Goal: Information Seeking & Learning: Understand process/instructions

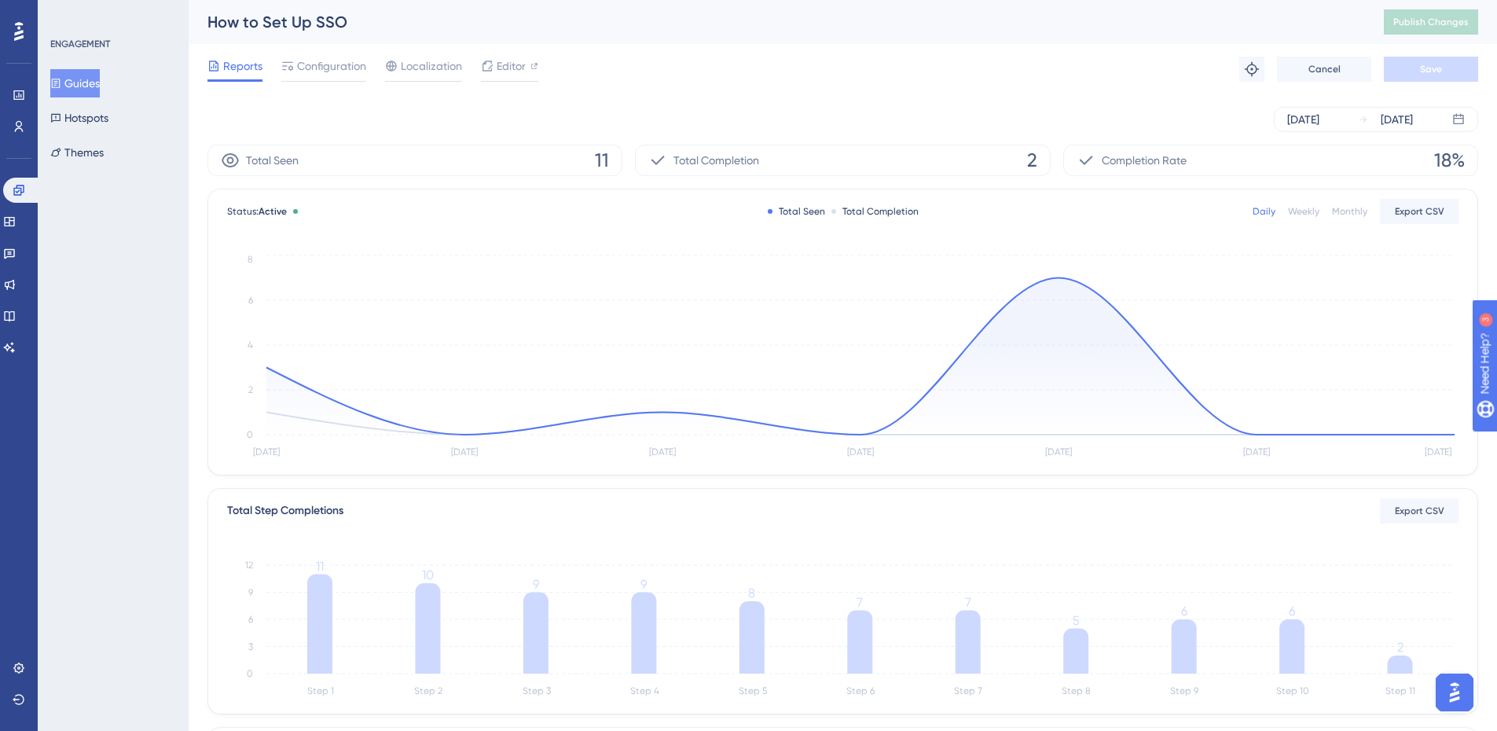
click at [82, 80] on button "Guides" at bounding box center [75, 83] width 50 height 28
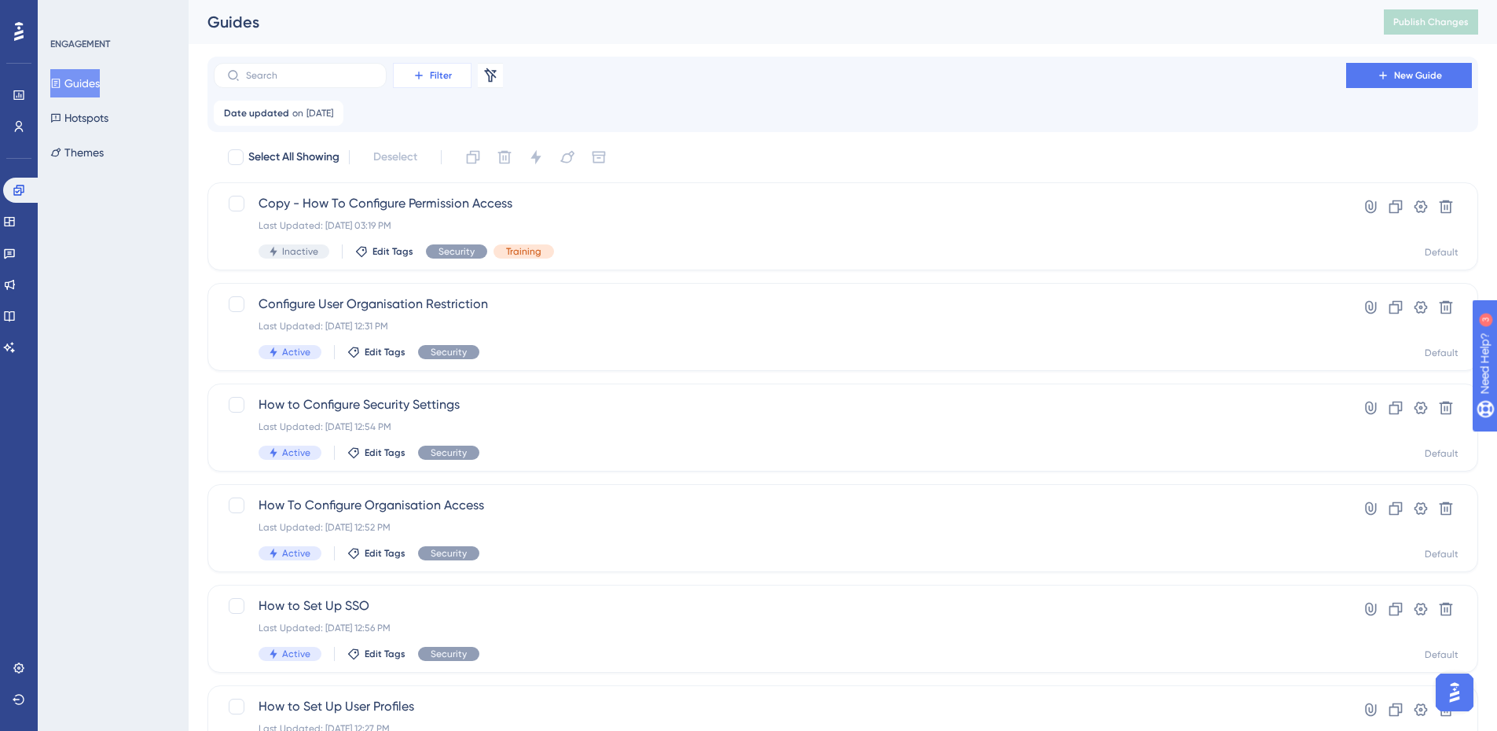
click at [458, 77] on button "Filter" at bounding box center [432, 75] width 79 height 25
click at [353, 74] on input "text" at bounding box center [309, 75] width 127 height 11
click at [96, 83] on button "Guides" at bounding box center [75, 83] width 50 height 28
click at [421, 79] on icon at bounding box center [419, 75] width 13 height 13
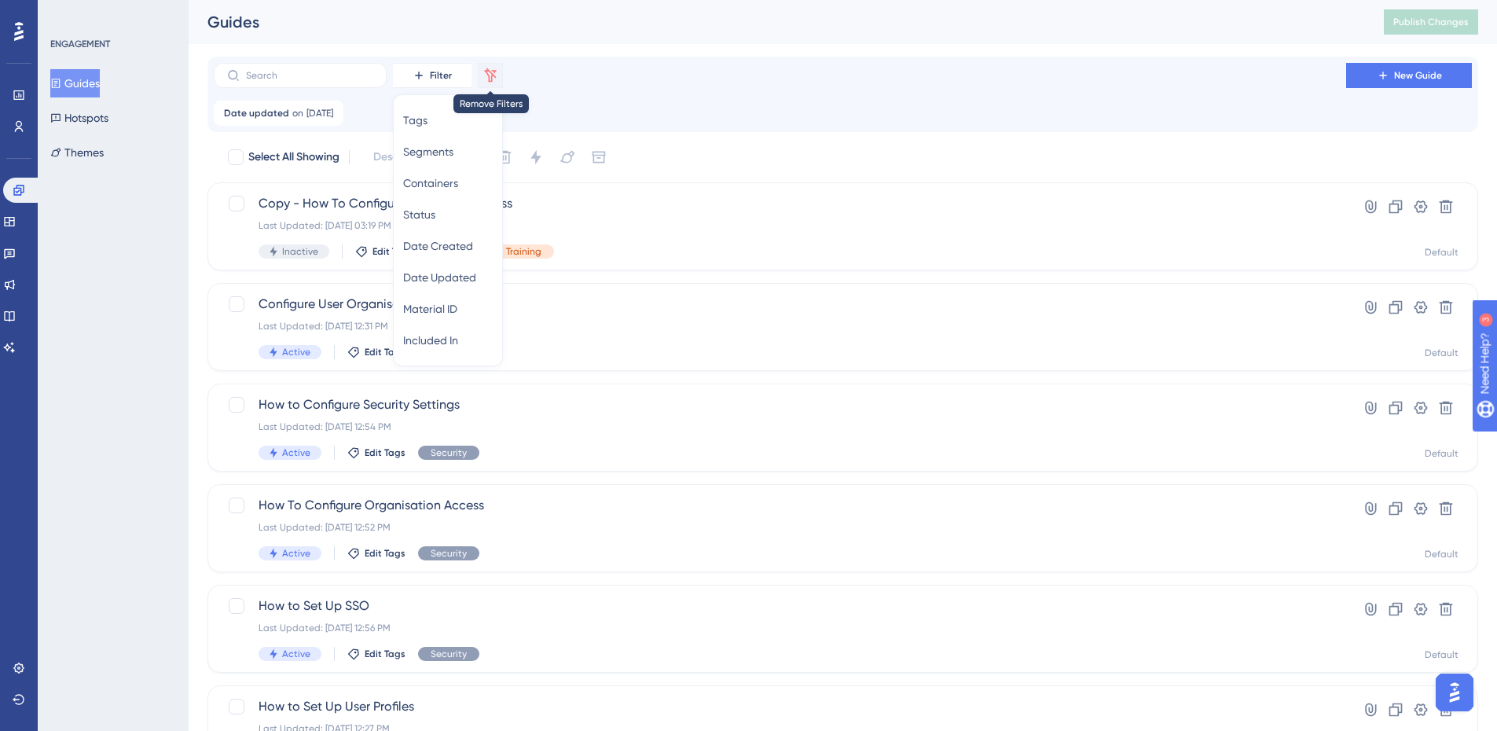
click at [485, 80] on icon at bounding box center [491, 76] width 16 height 16
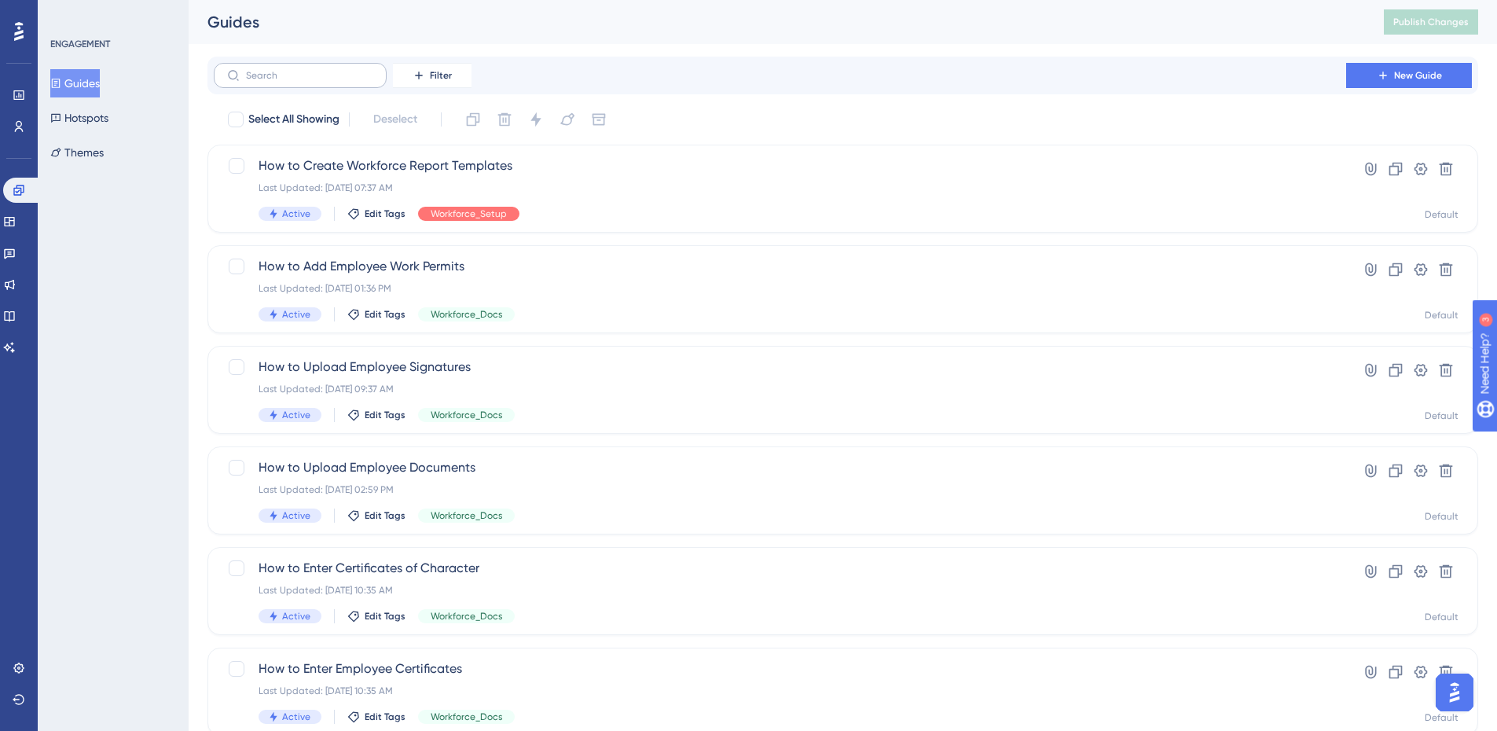
click at [343, 82] on label at bounding box center [300, 75] width 173 height 25
click at [343, 81] on input "text" at bounding box center [309, 75] width 127 height 11
click at [428, 80] on button "Filter" at bounding box center [432, 75] width 79 height 25
click at [448, 123] on div "Tags Tags" at bounding box center [448, 120] width 90 height 31
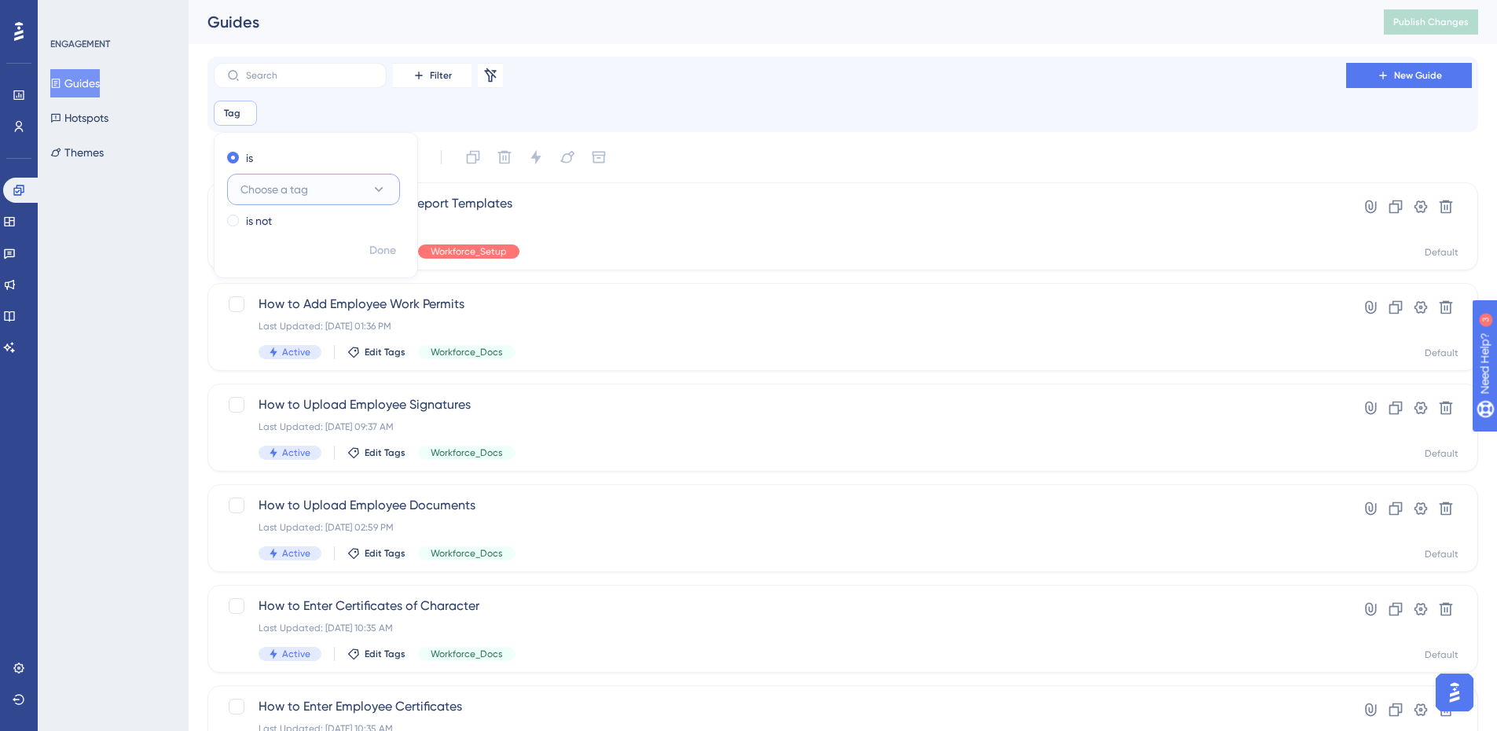
click at [303, 189] on span "Choose a tag" at bounding box center [274, 189] width 68 height 19
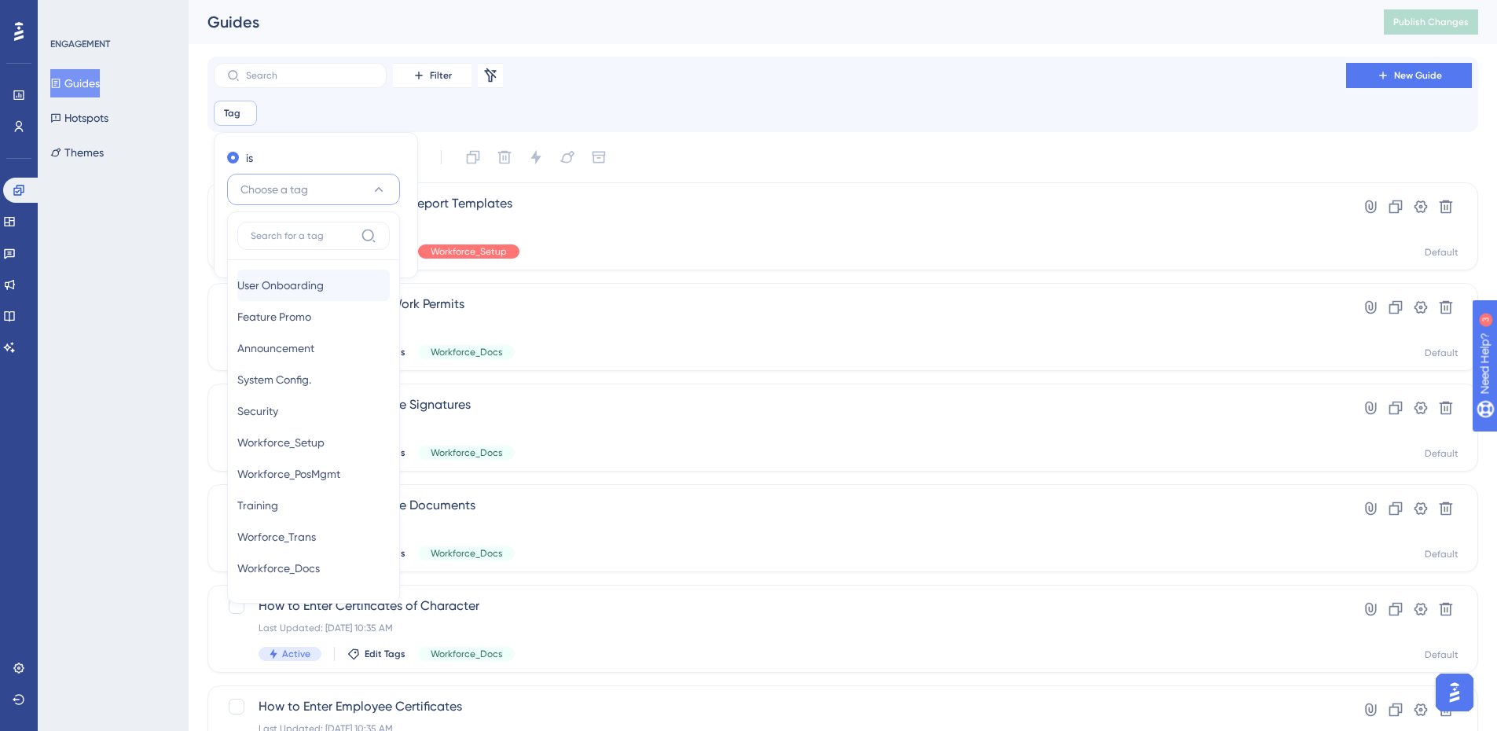
scroll to position [42, 0]
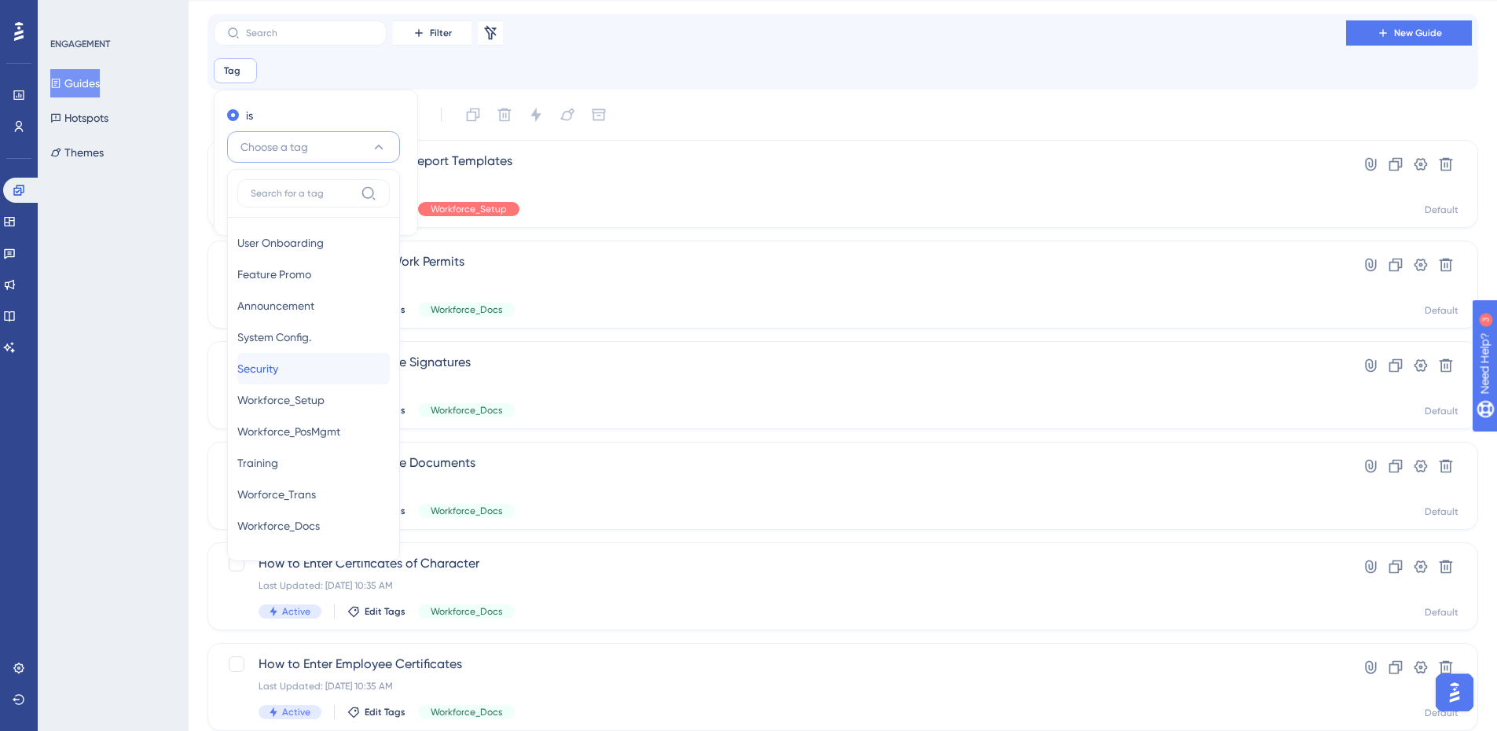
click at [275, 376] on span "Security" at bounding box center [257, 368] width 41 height 19
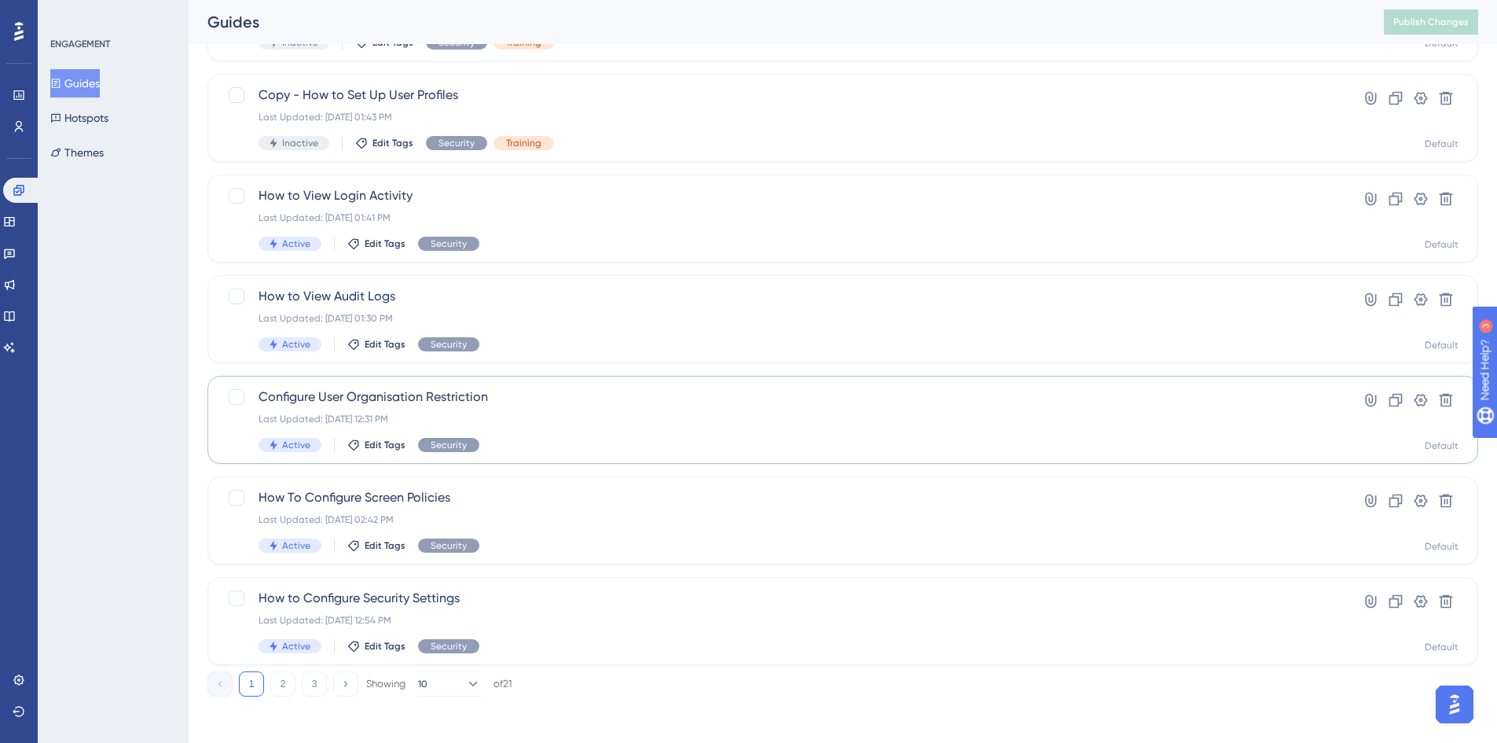
scroll to position [515, 0]
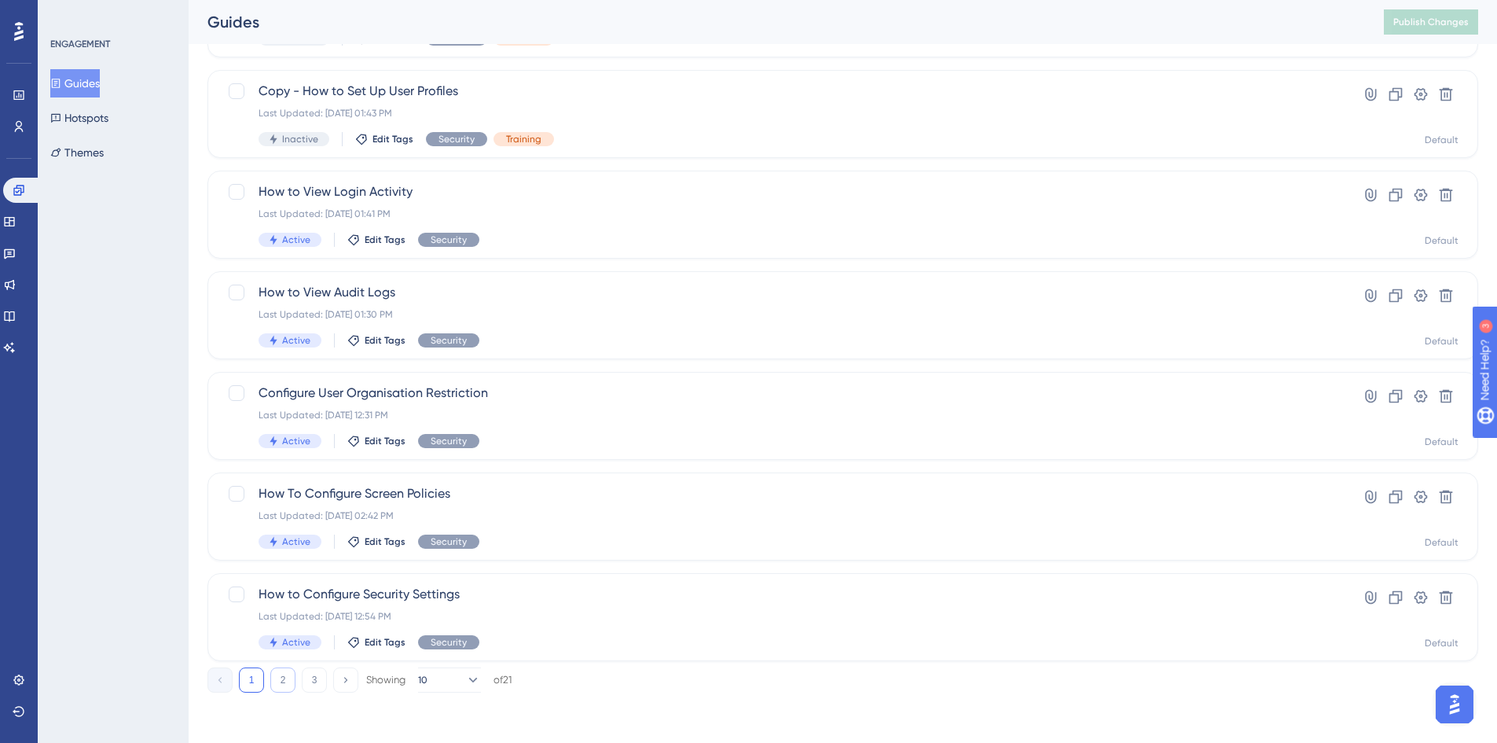
click at [292, 675] on button "2" at bounding box center [282, 679] width 25 height 25
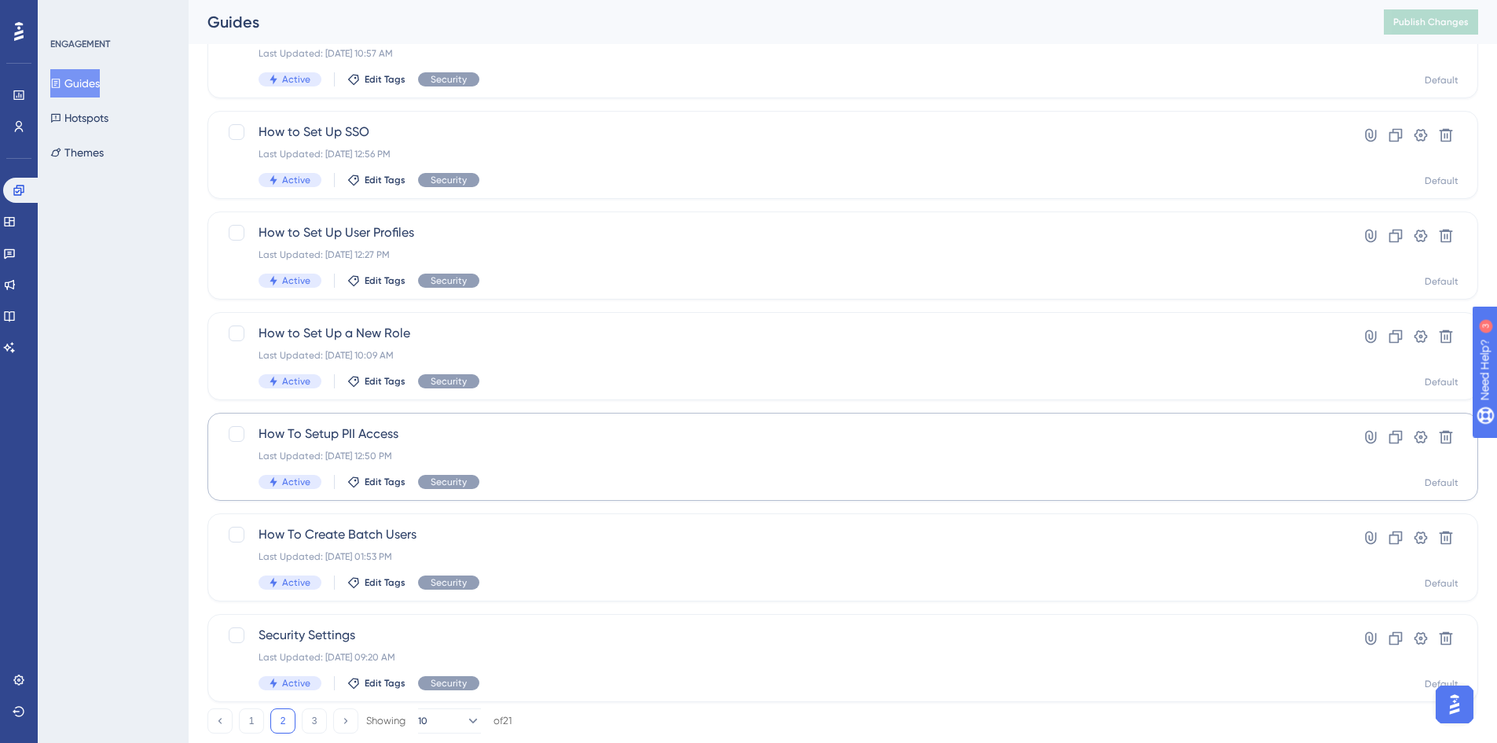
scroll to position [436, 0]
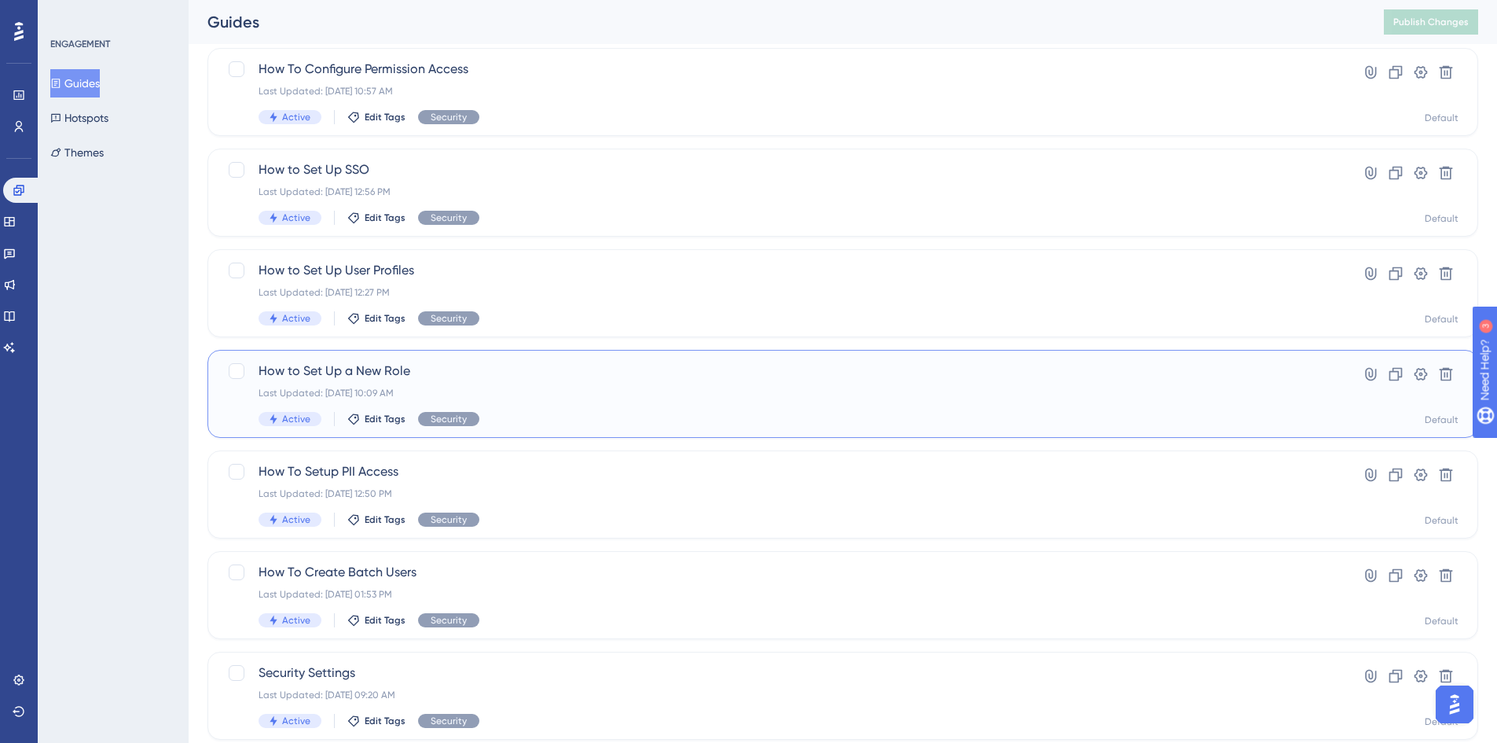
click at [352, 377] on span "How to Set Up a New Role" at bounding box center [780, 371] width 1043 height 19
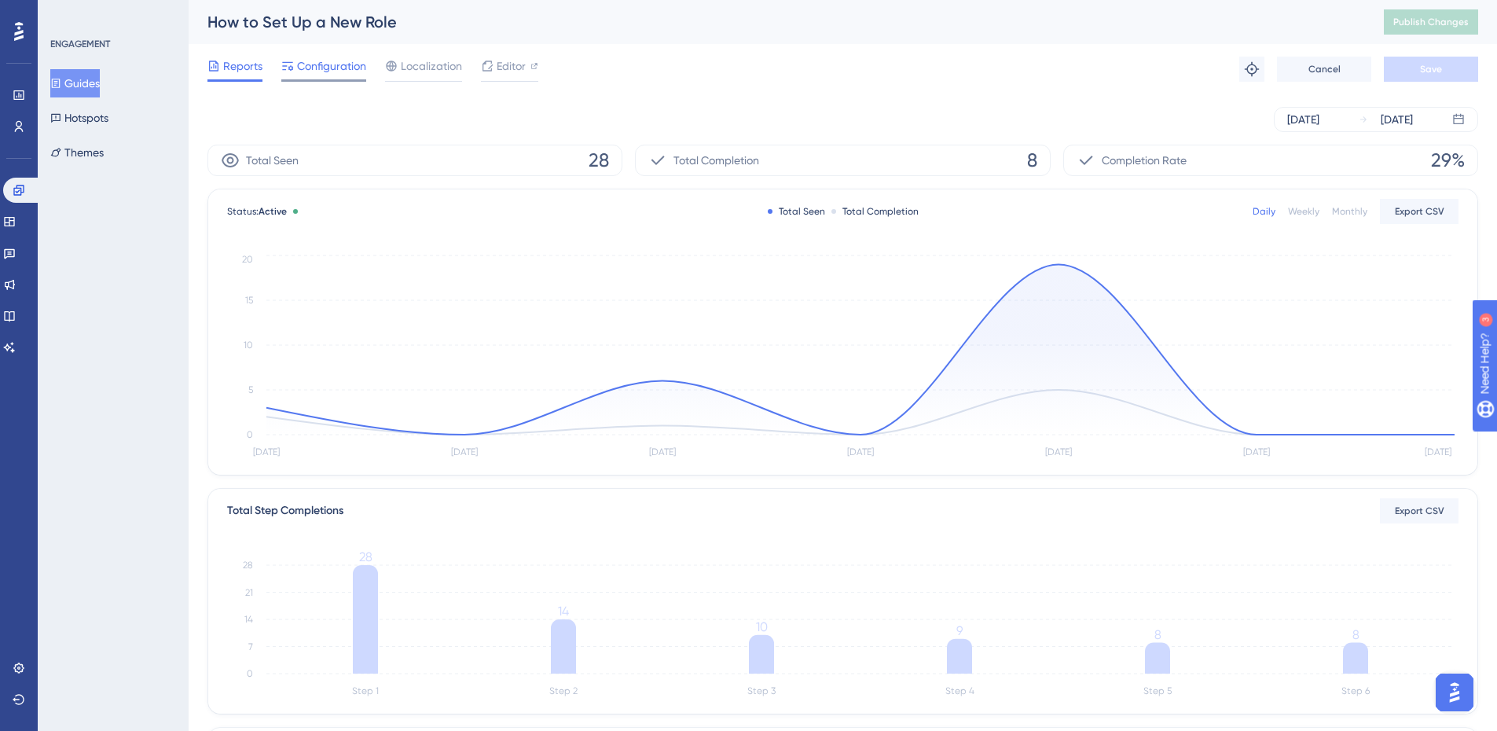
click at [332, 65] on span "Configuration" at bounding box center [331, 66] width 69 height 19
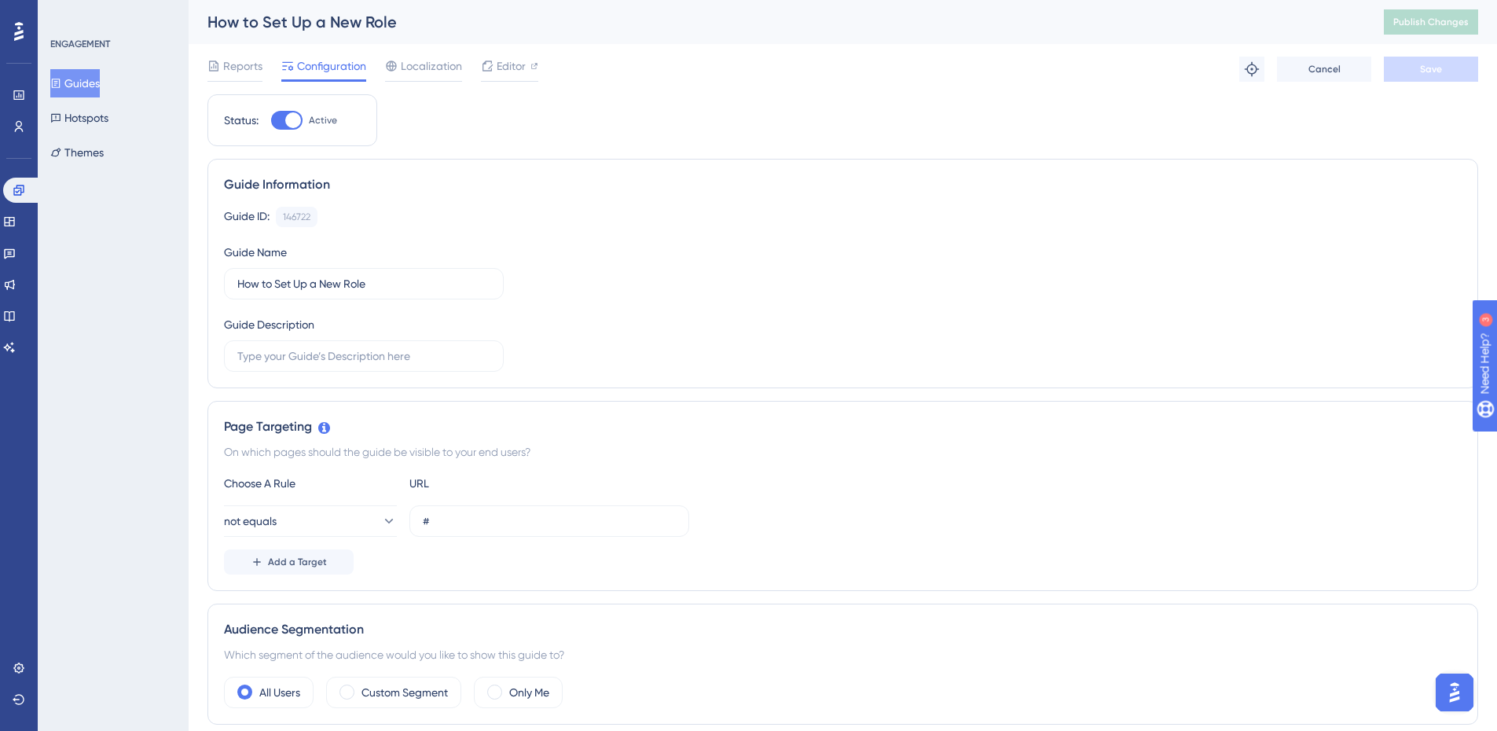
click at [78, 82] on button "Guides" at bounding box center [75, 83] width 50 height 28
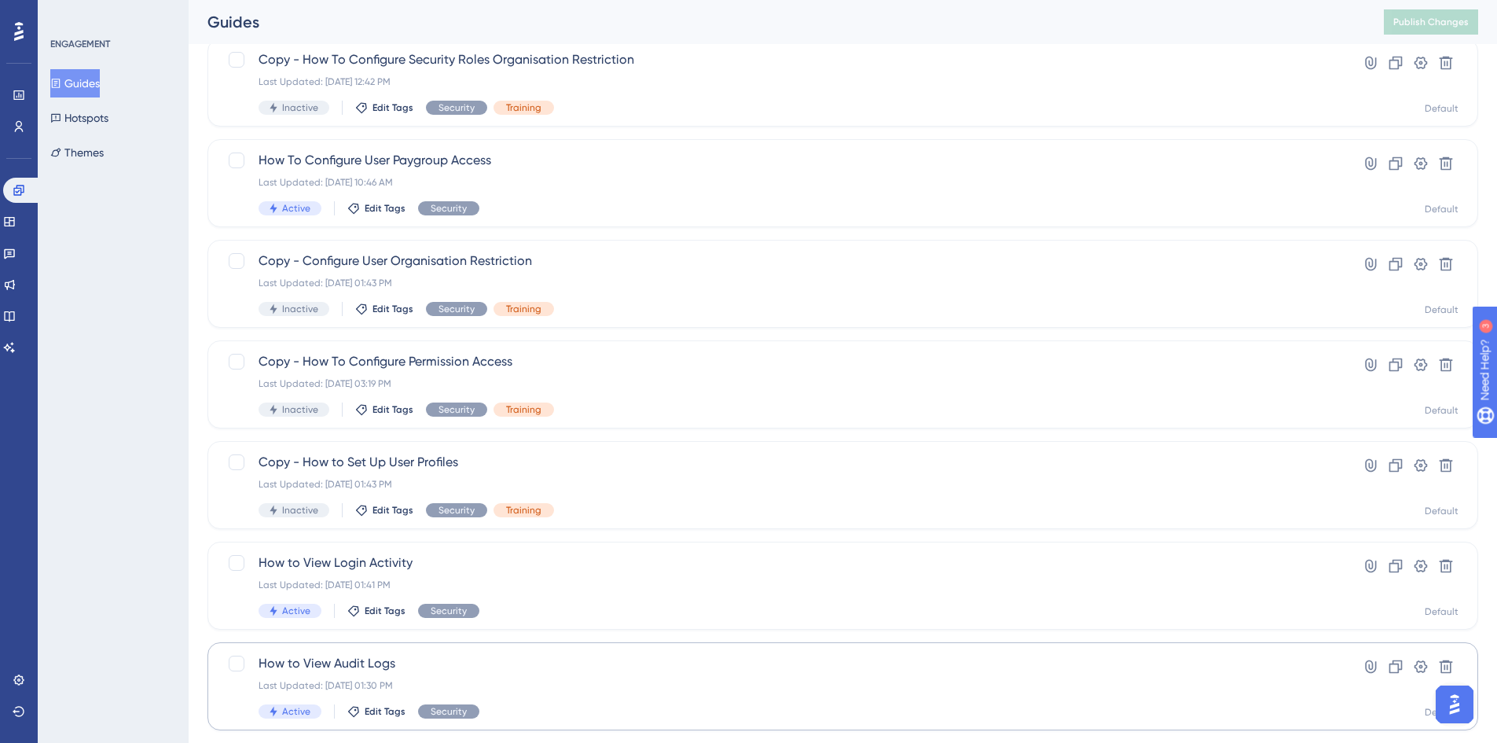
scroll to position [236, 0]
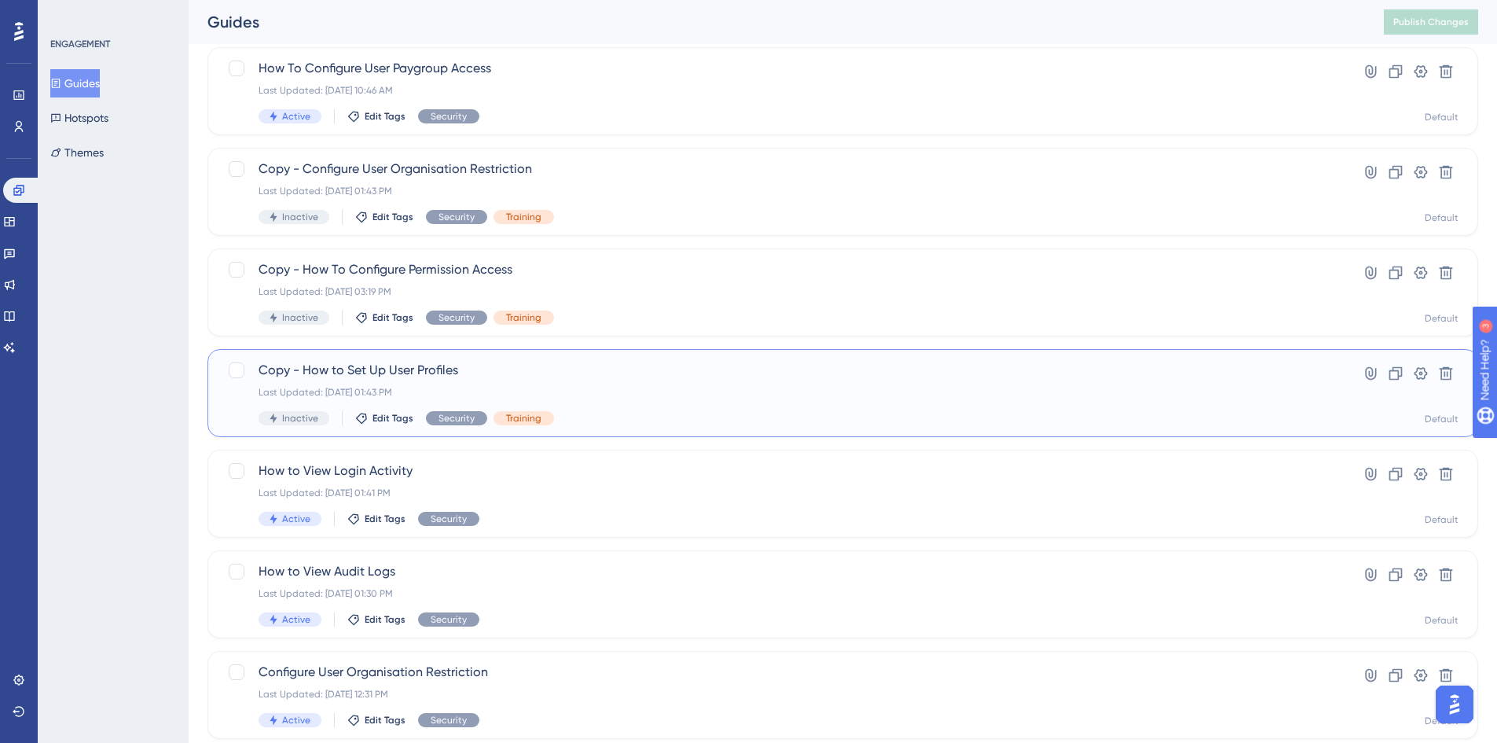
click at [395, 361] on div "Copy - How to Set Up User Profiles Last Updated: [DATE] 01:43 PM Inactive Edit …" at bounding box center [842, 393] width 1271 height 88
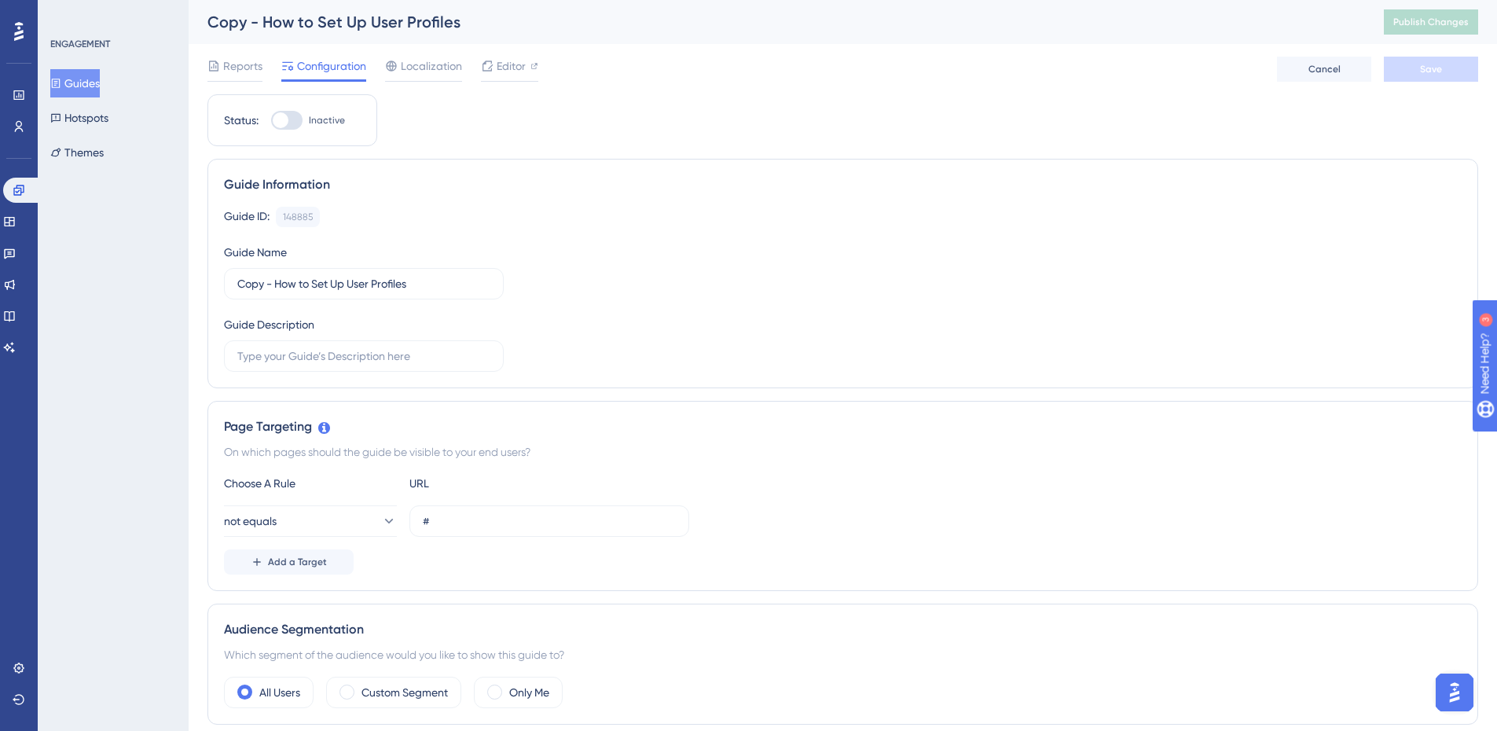
click at [87, 79] on button "Guides" at bounding box center [75, 83] width 50 height 28
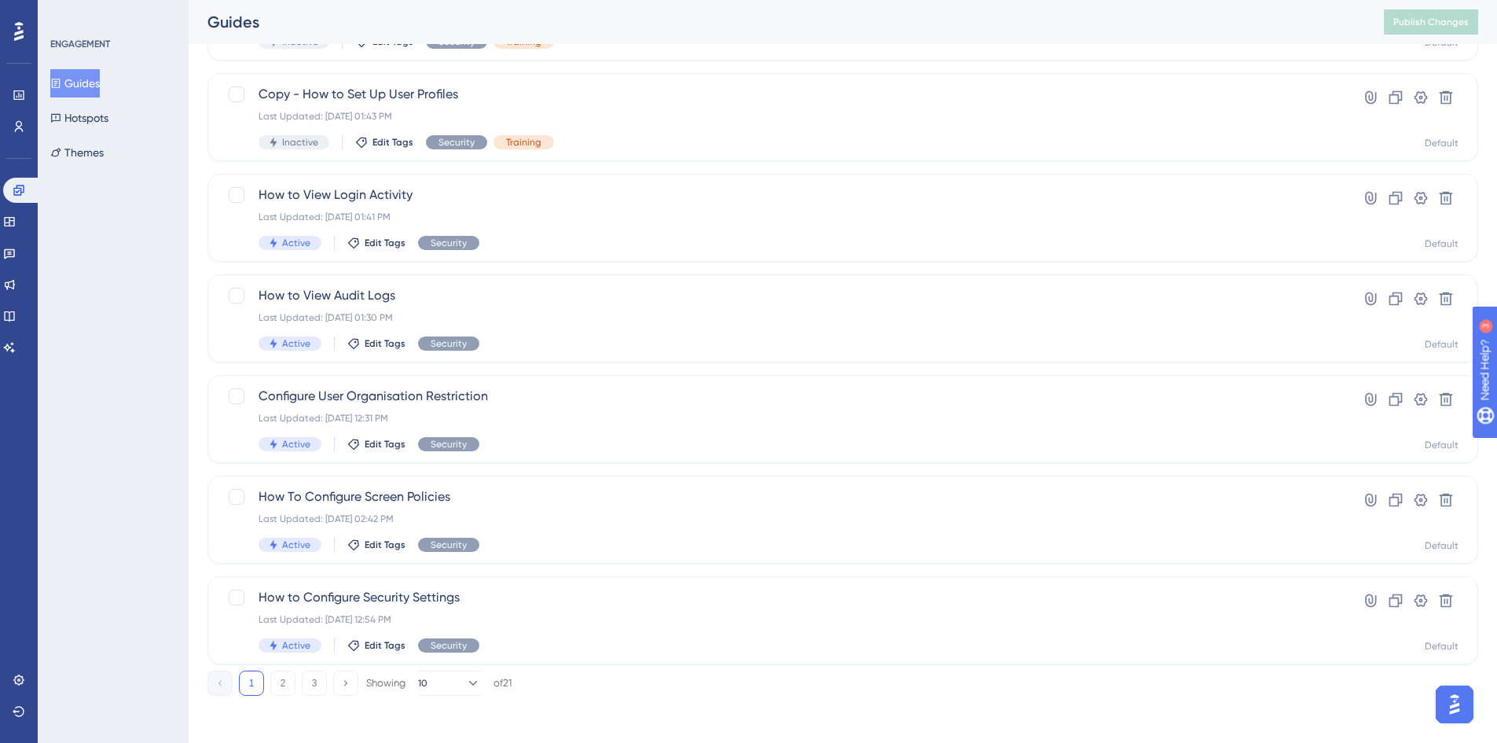
scroll to position [515, 0]
click at [296, 685] on div "1 2 3 Showing 10 of 21" at bounding box center [359, 679] width 304 height 25
click at [288, 679] on button "2" at bounding box center [282, 679] width 25 height 25
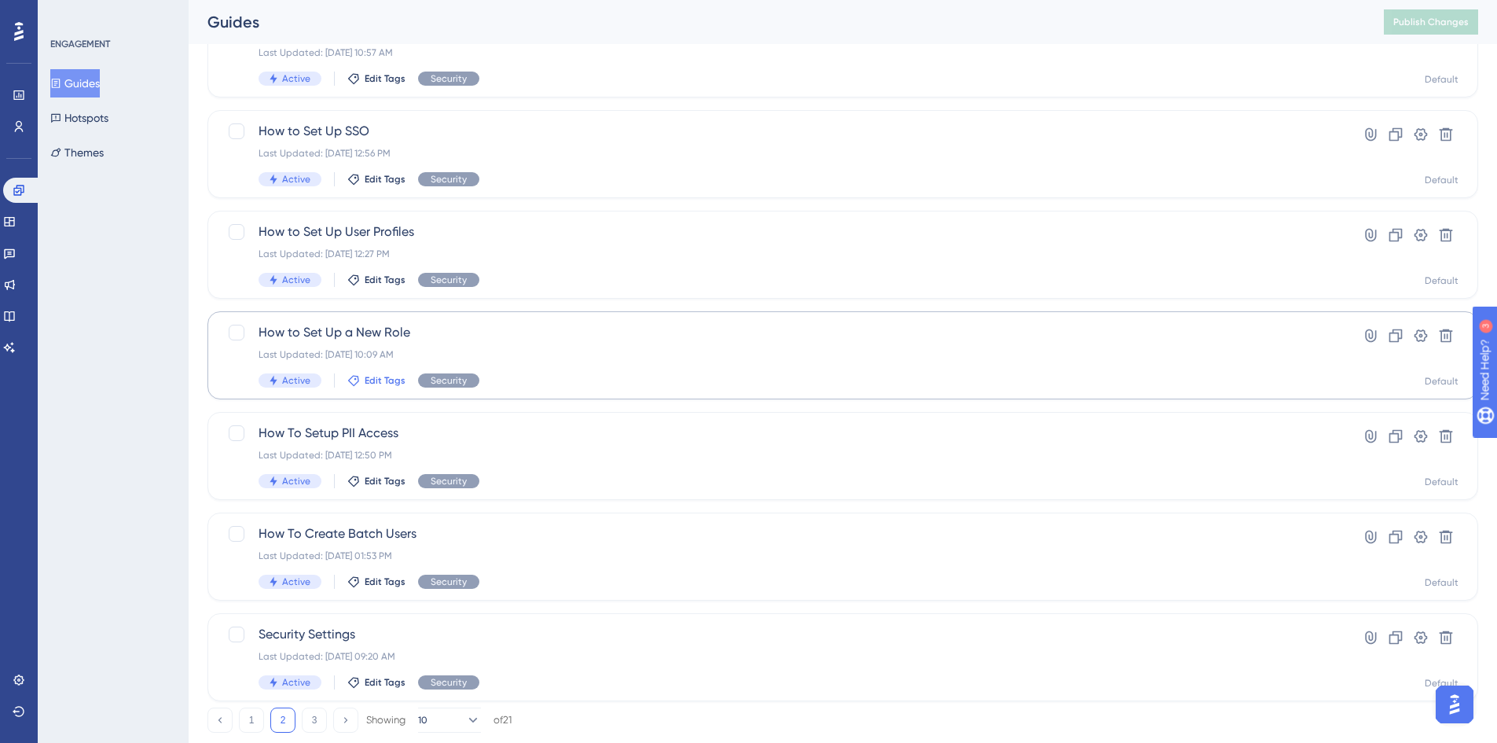
scroll to position [436, 0]
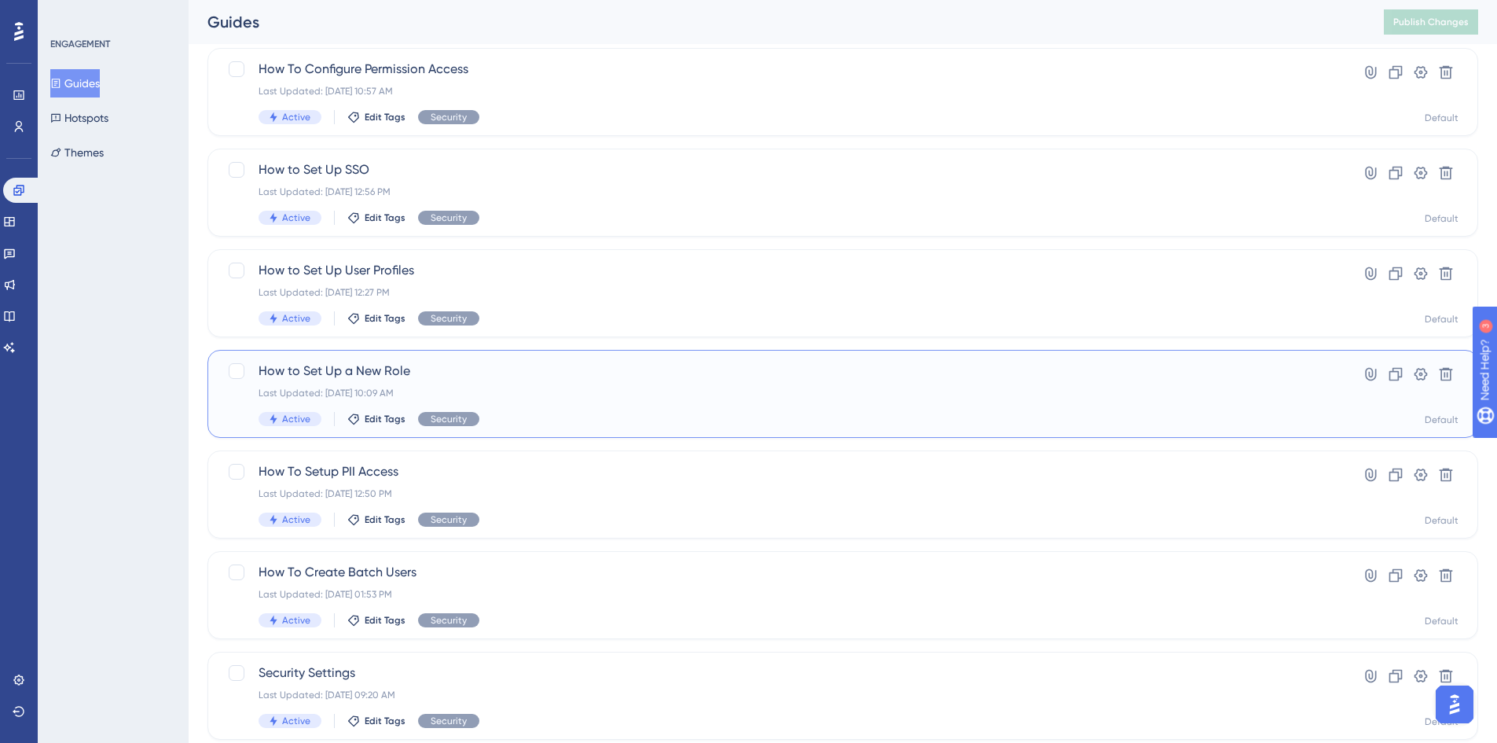
click at [377, 369] on span "How to Set Up a New Role" at bounding box center [780, 371] width 1043 height 19
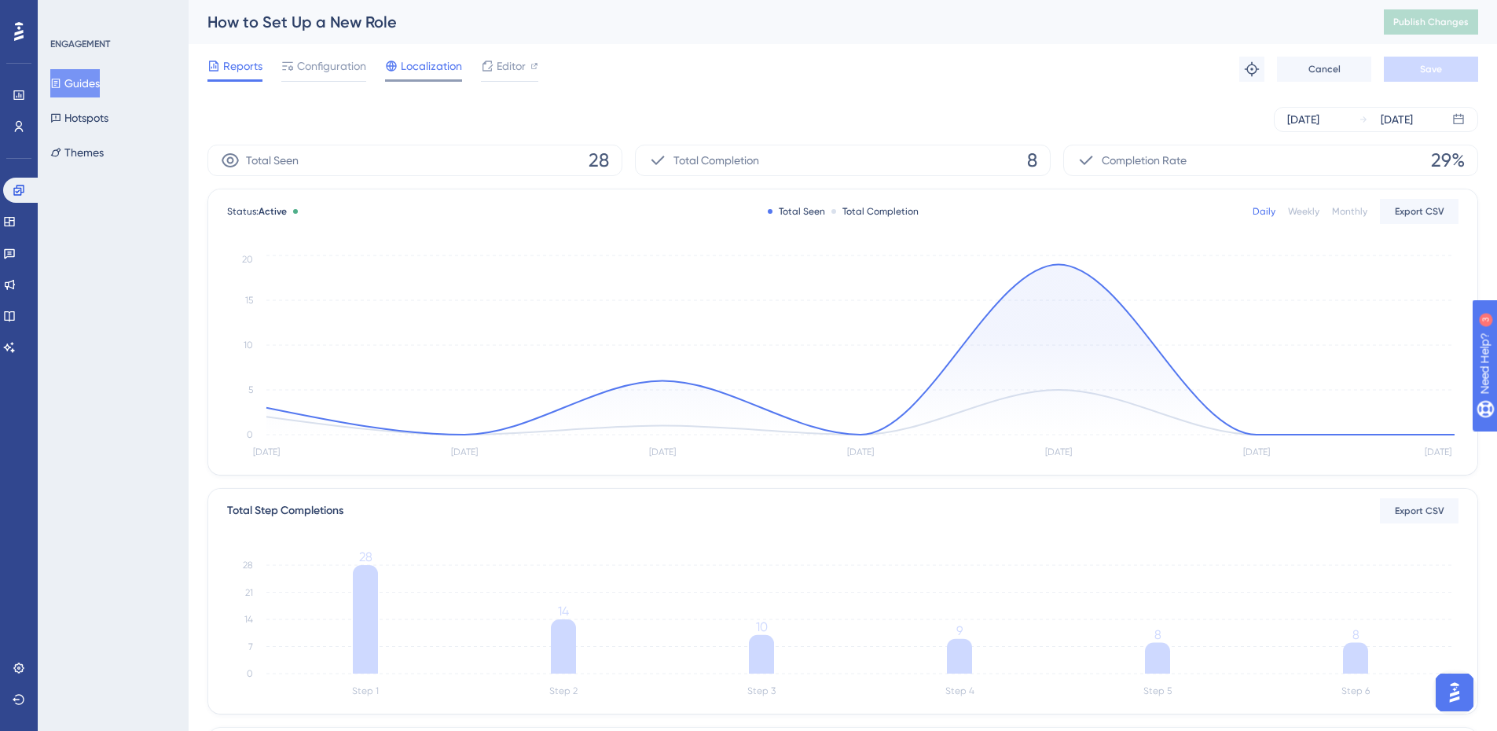
click at [436, 67] on span "Localization" at bounding box center [431, 66] width 61 height 19
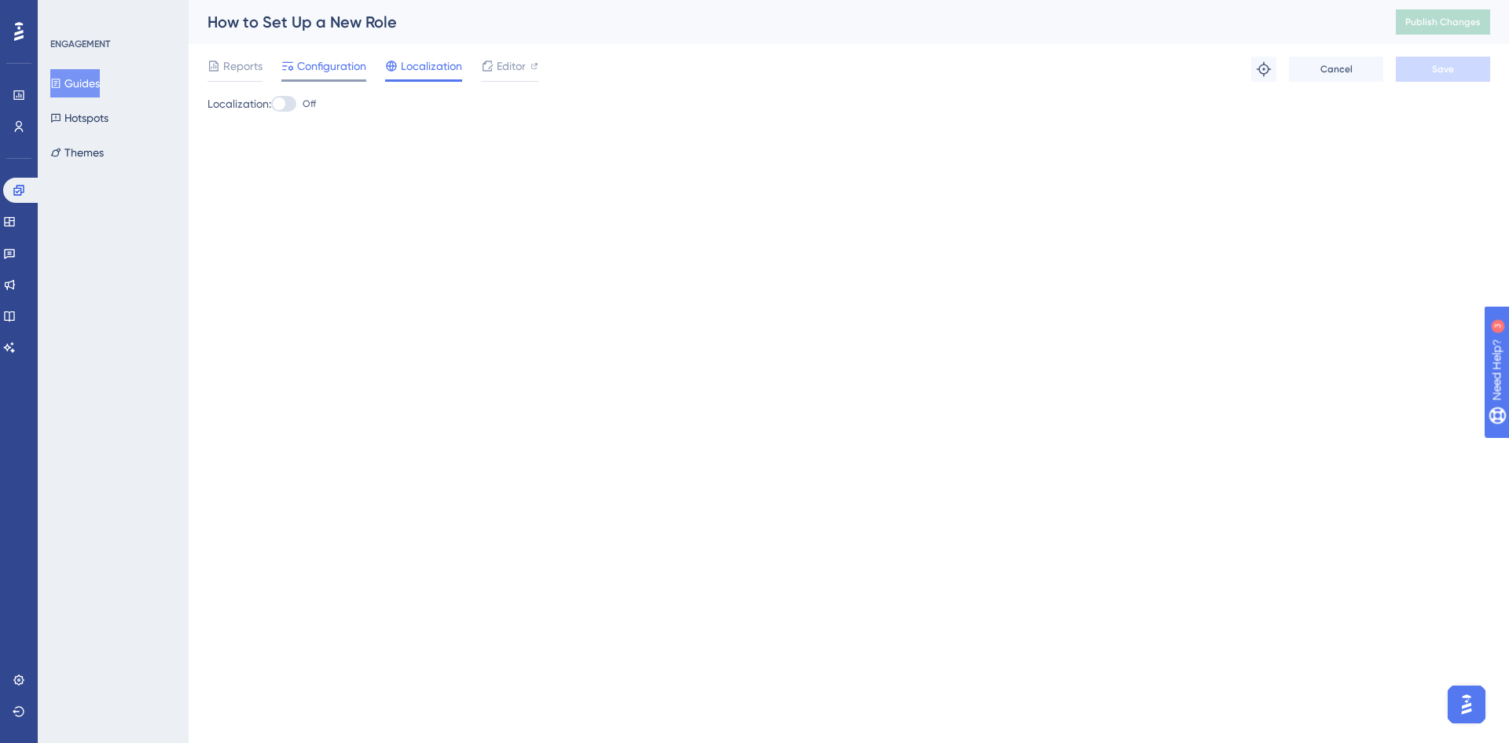
click at [360, 66] on span "Configuration" at bounding box center [331, 66] width 69 height 19
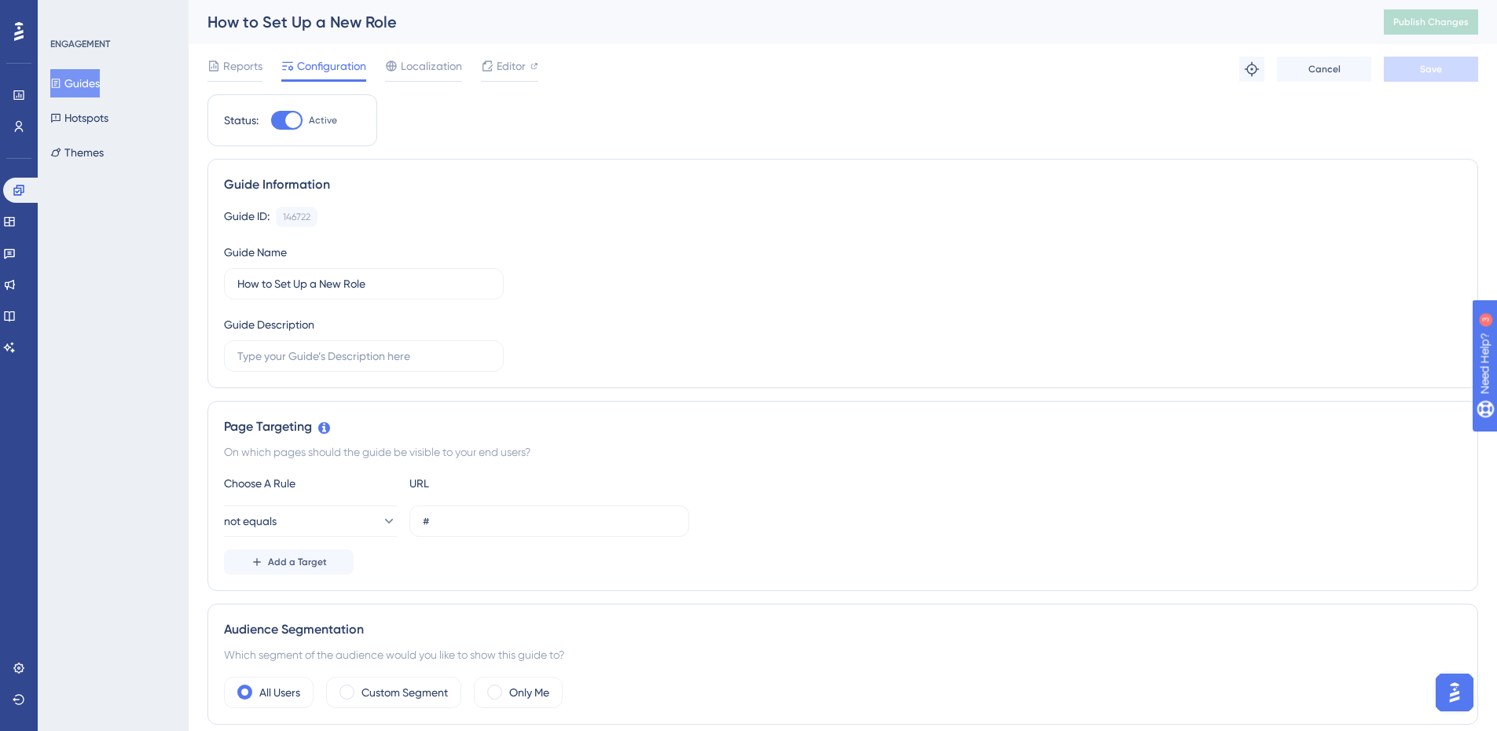
click at [97, 83] on button "Guides" at bounding box center [75, 83] width 50 height 28
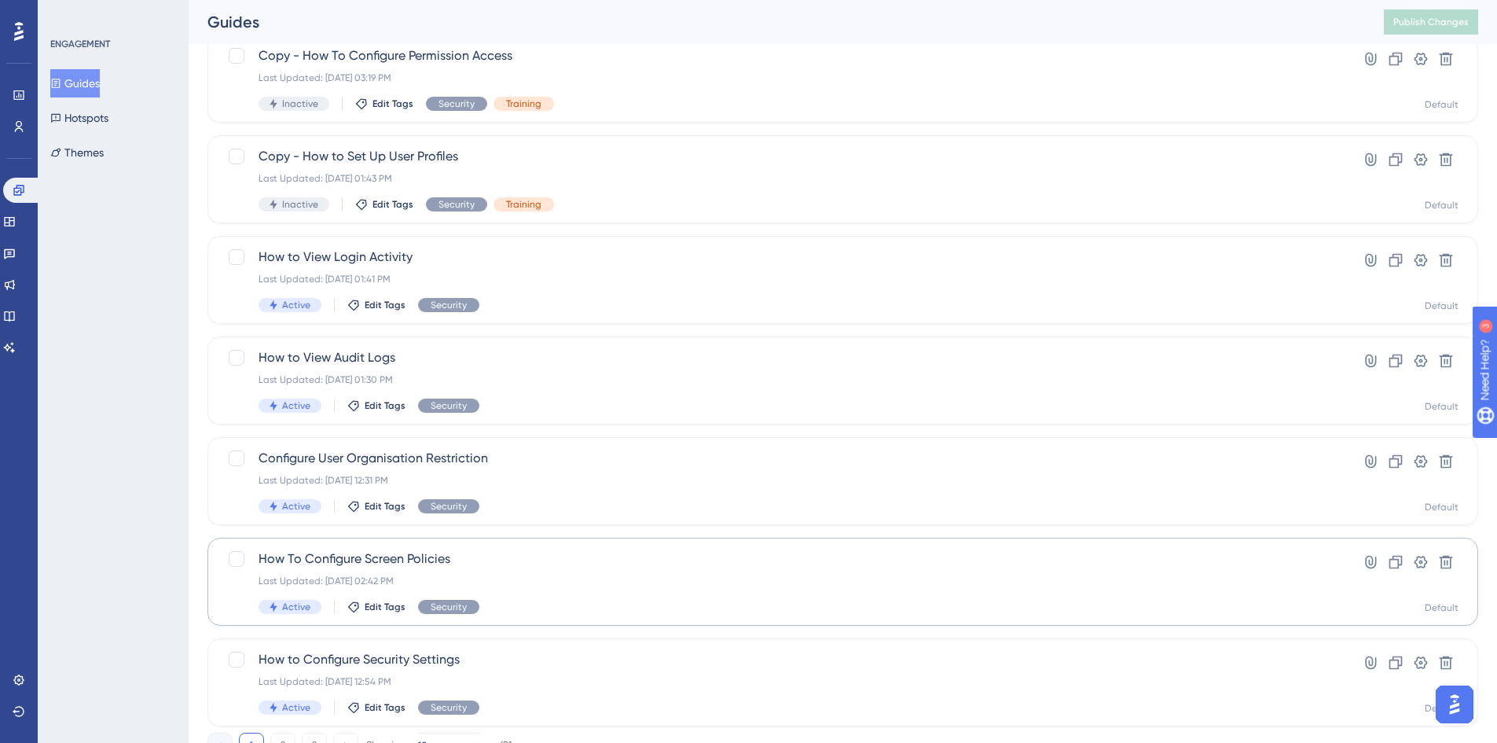
scroll to position [515, 0]
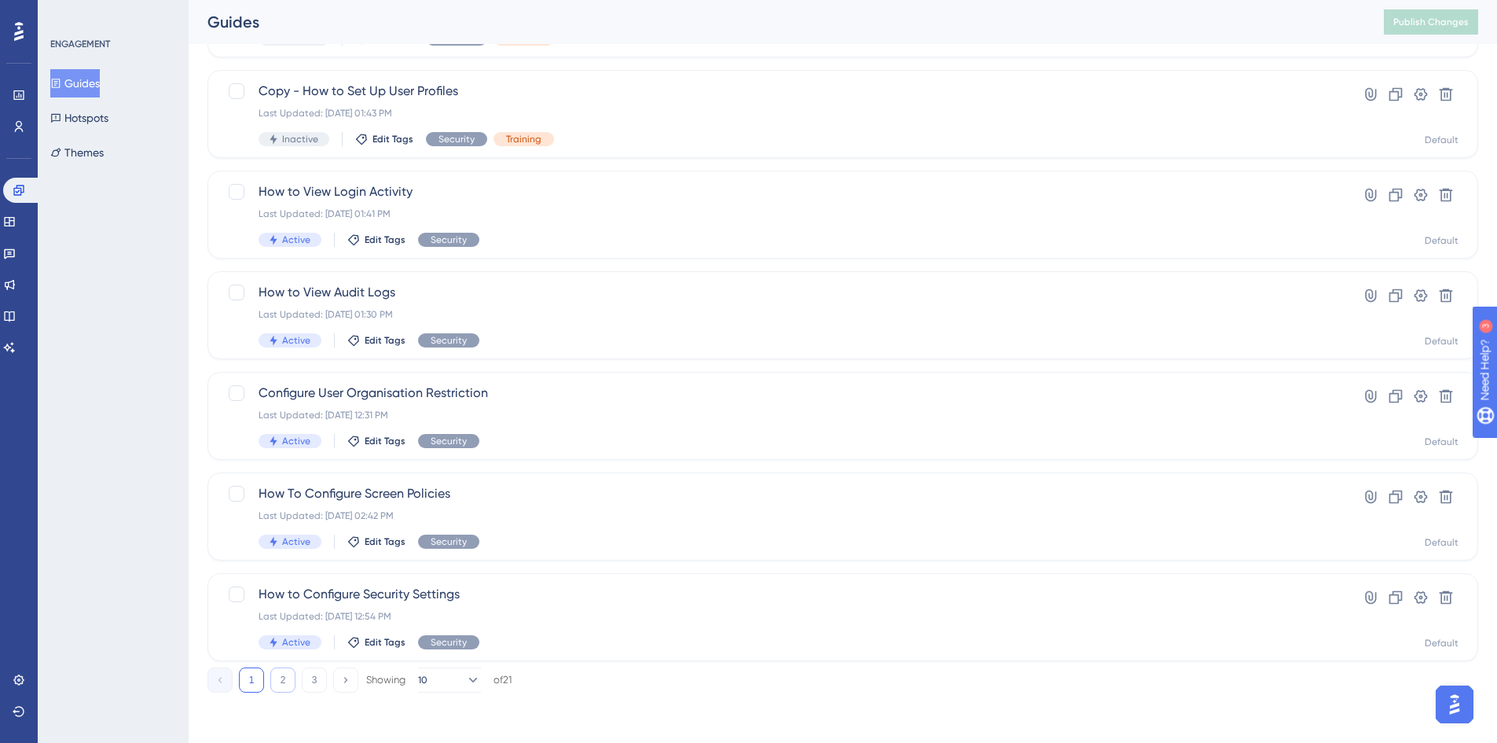
click at [278, 687] on button "2" at bounding box center [282, 679] width 25 height 25
click at [306, 688] on button "3" at bounding box center [314, 679] width 25 height 25
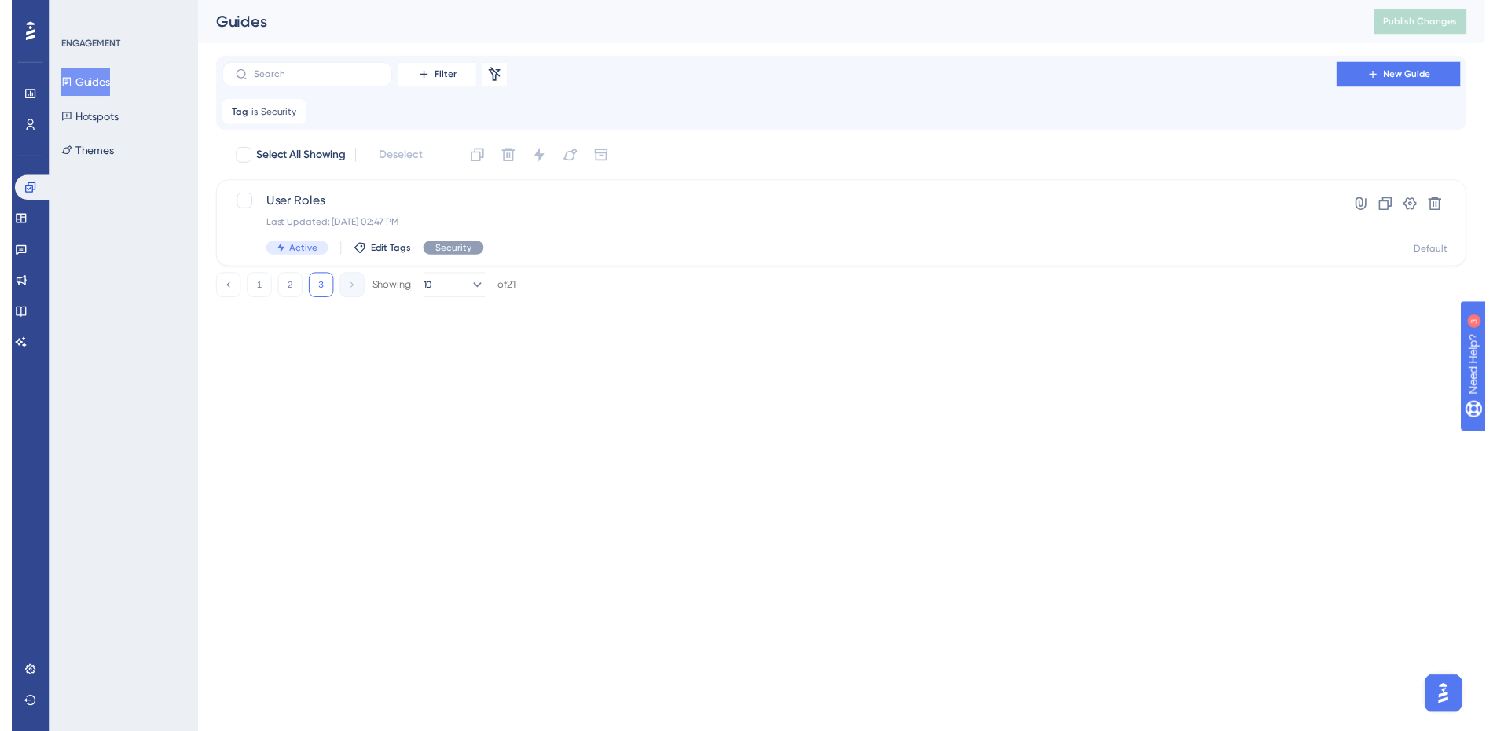
scroll to position [0, 0]
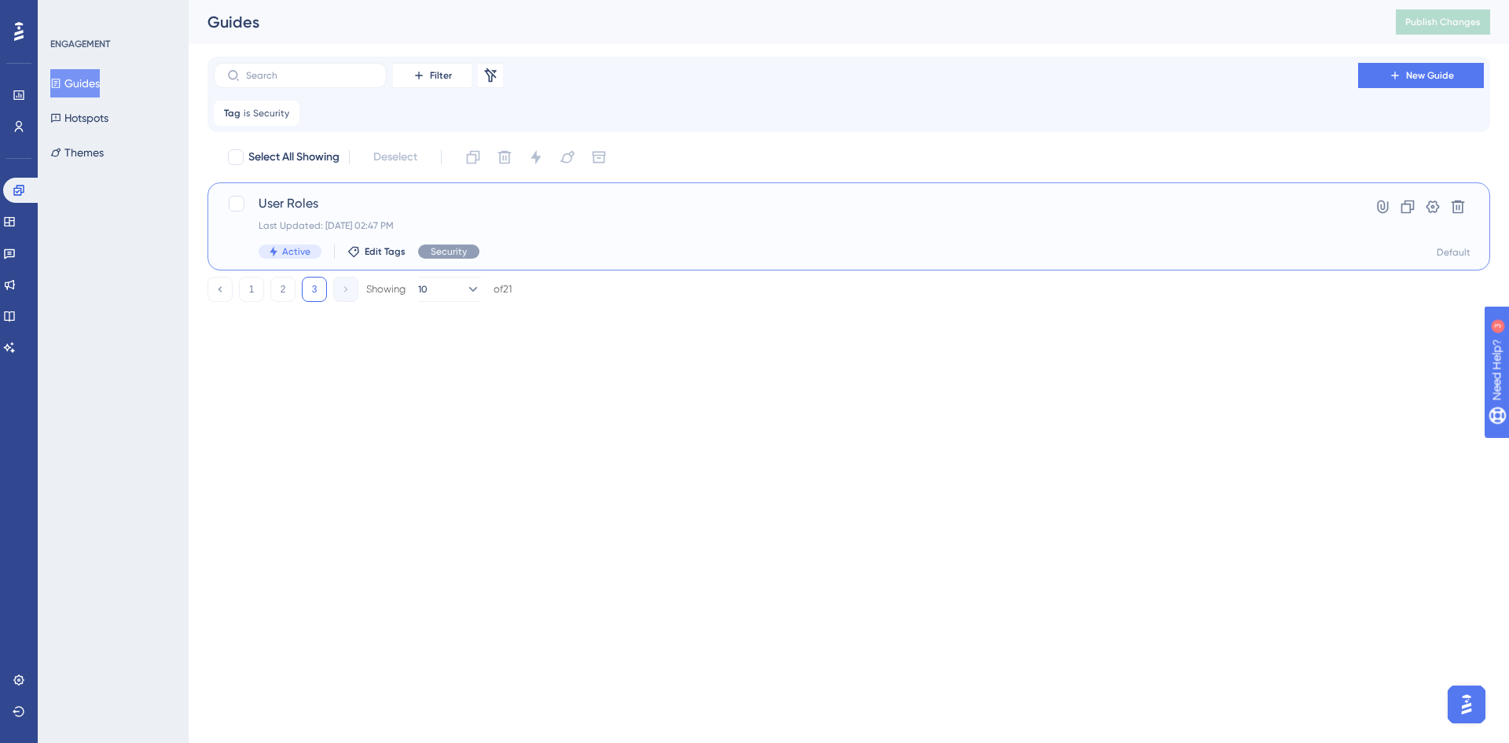
click at [286, 207] on span "User Roles" at bounding box center [786, 203] width 1055 height 19
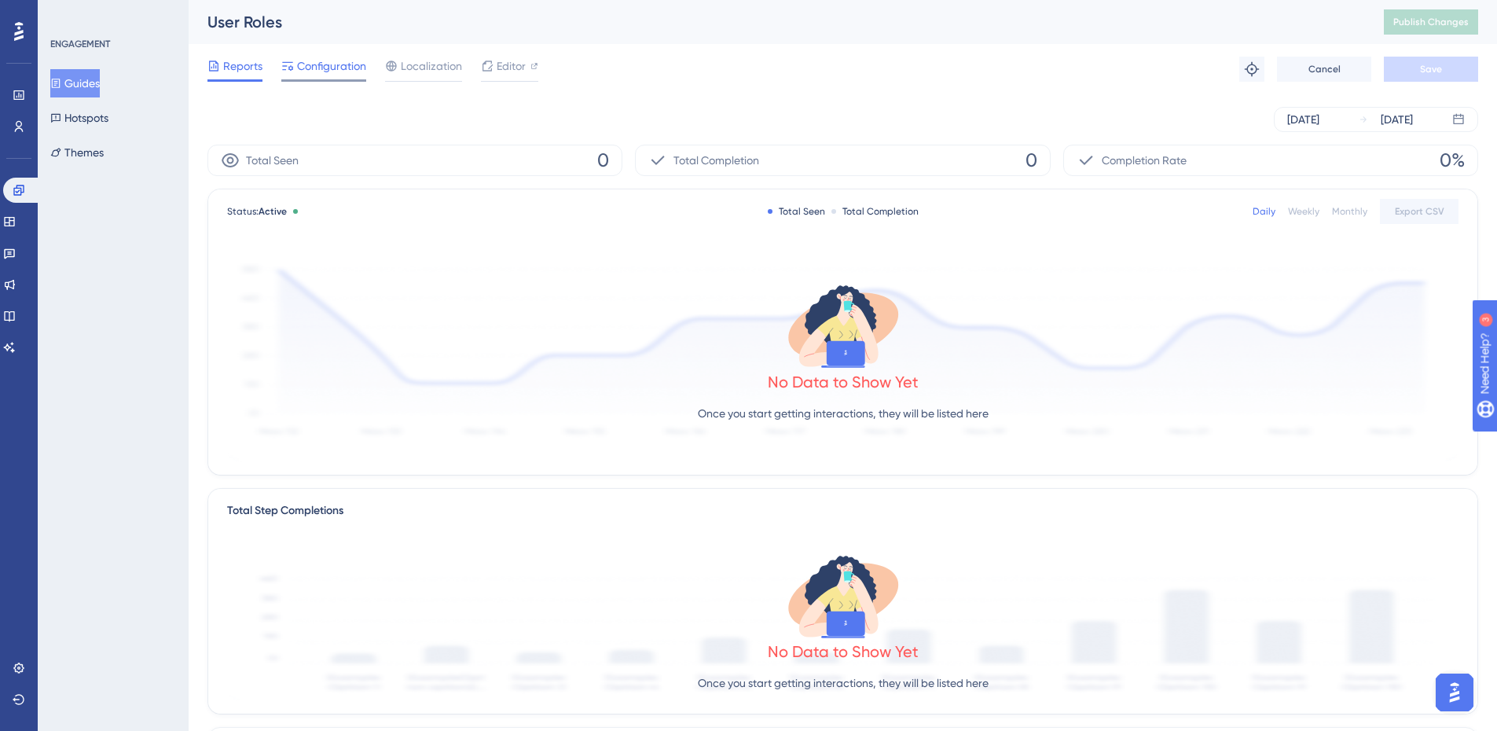
click at [332, 61] on span "Configuration" at bounding box center [331, 66] width 69 height 19
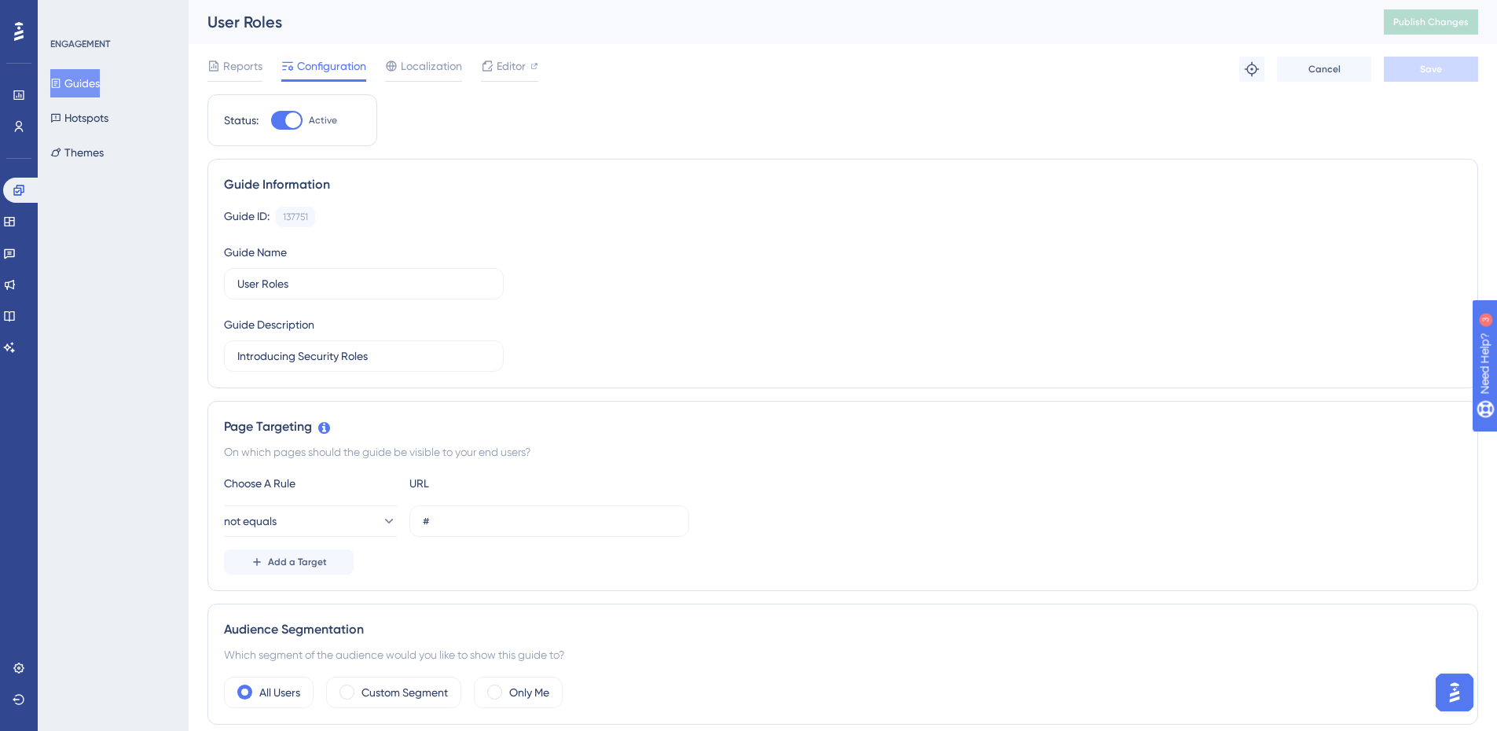
click at [96, 80] on button "Guides" at bounding box center [75, 83] width 50 height 28
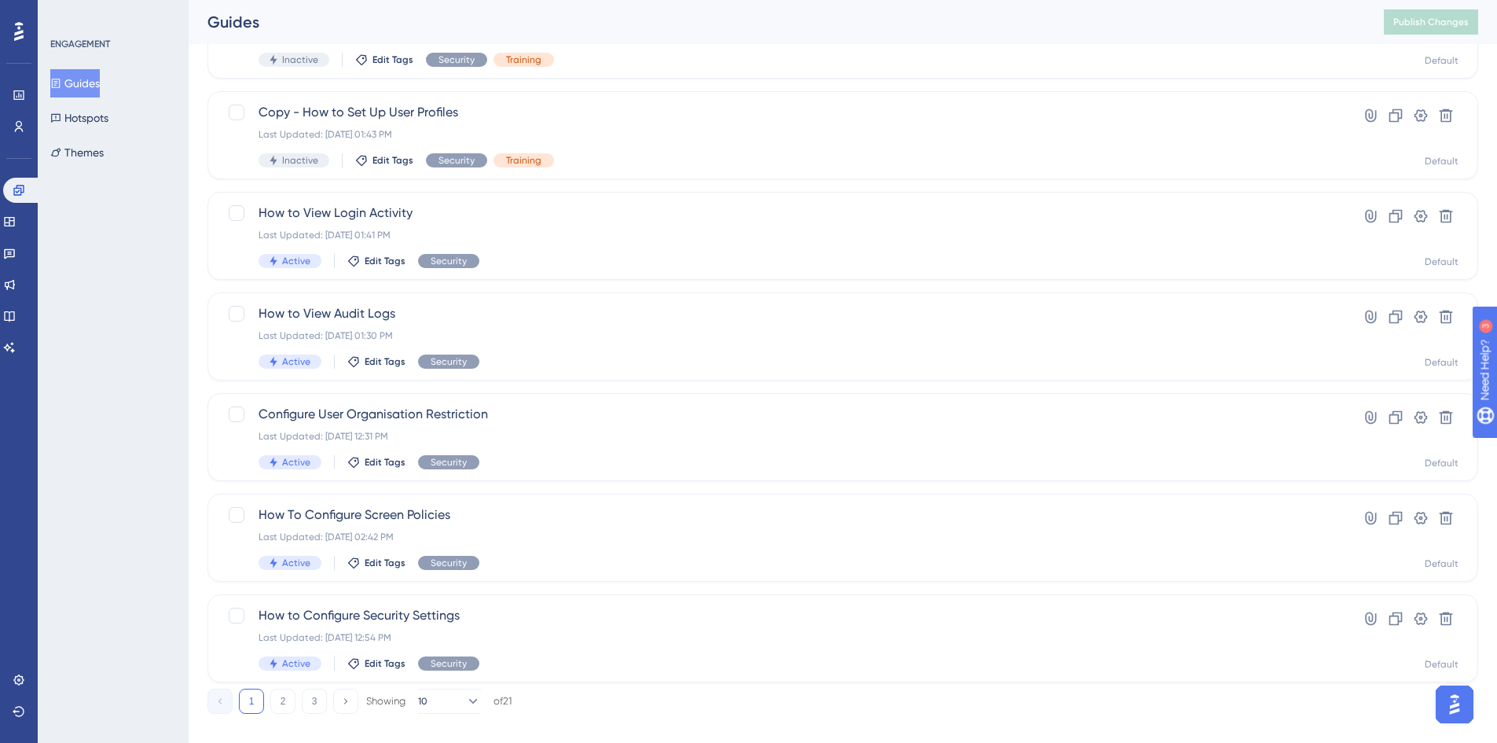
scroll to position [515, 0]
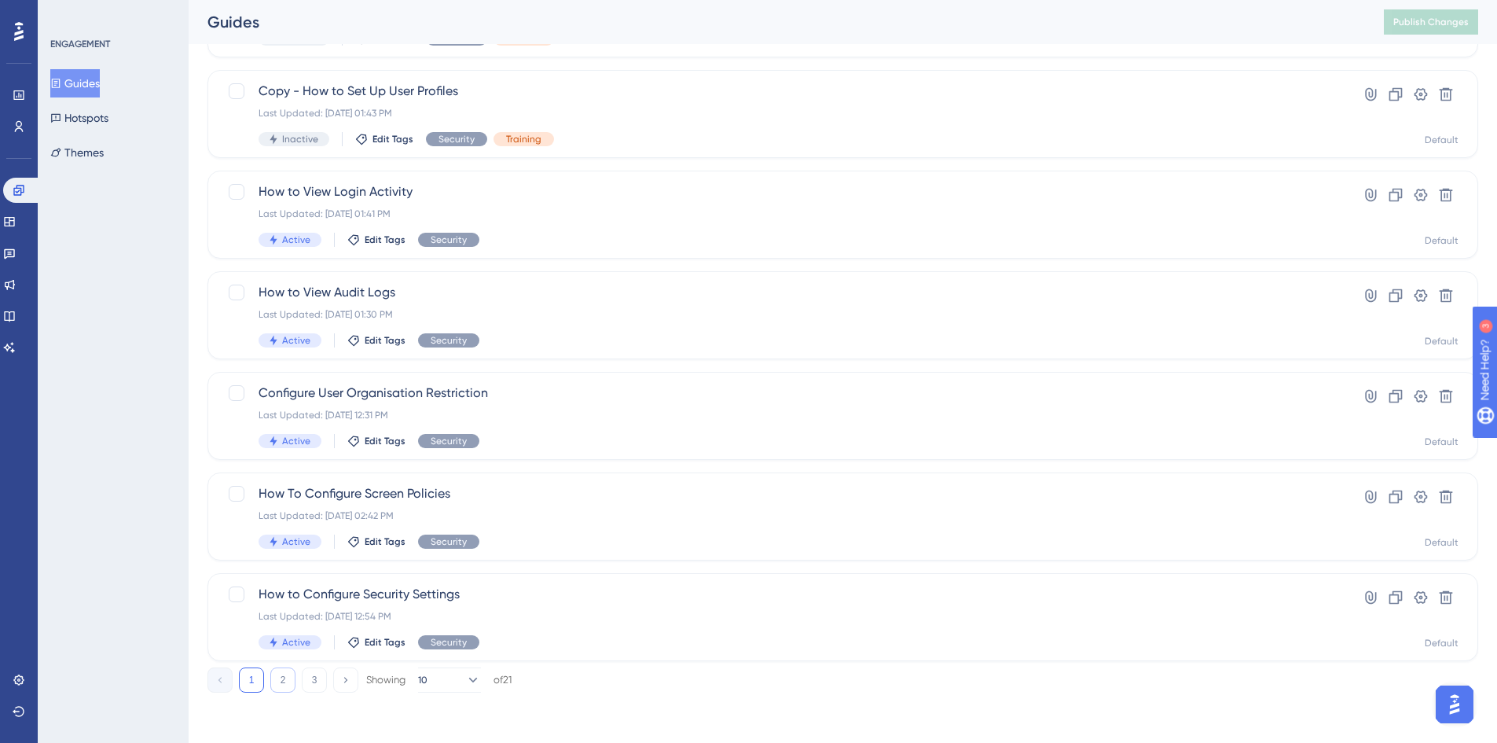
click at [284, 687] on button "2" at bounding box center [282, 679] width 25 height 25
click at [323, 676] on button "3" at bounding box center [314, 679] width 25 height 25
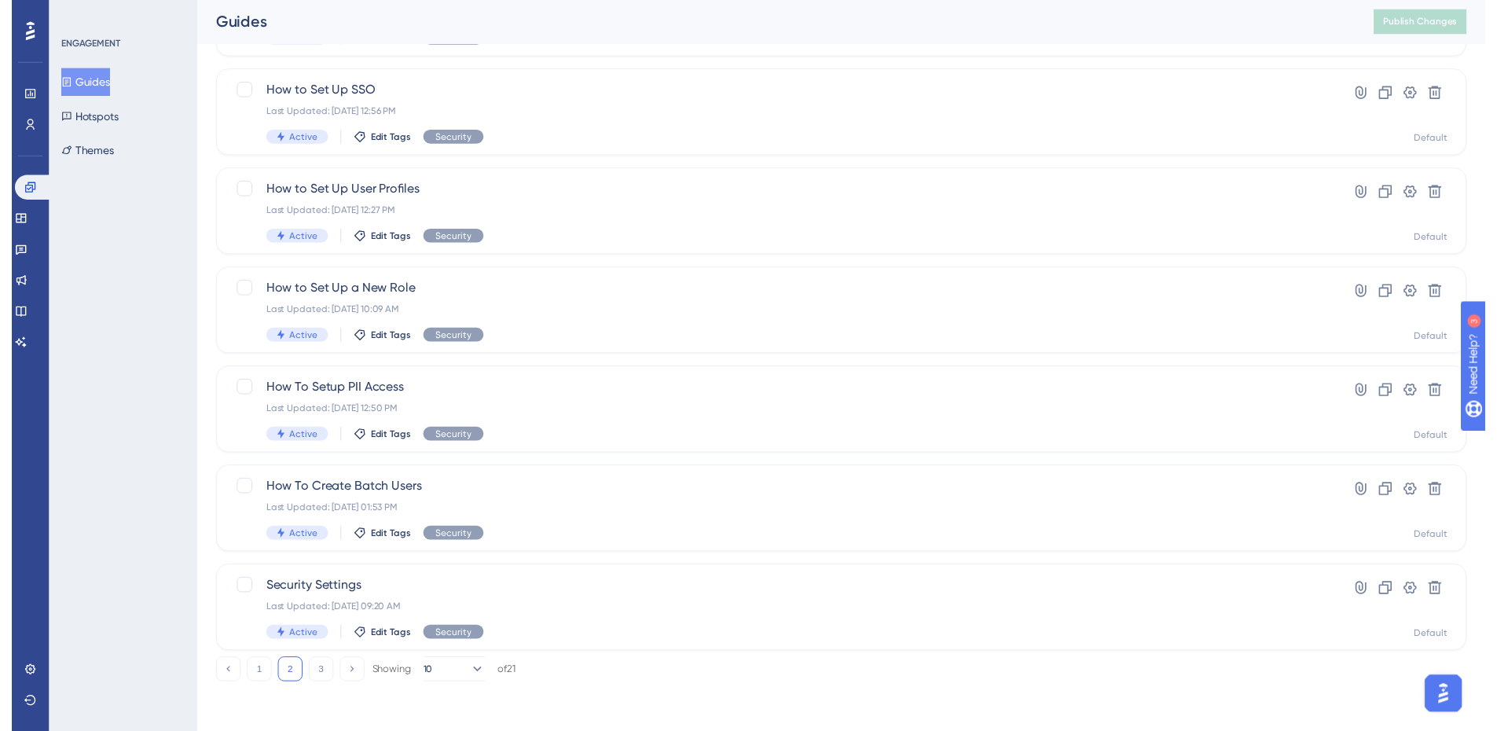
scroll to position [0, 0]
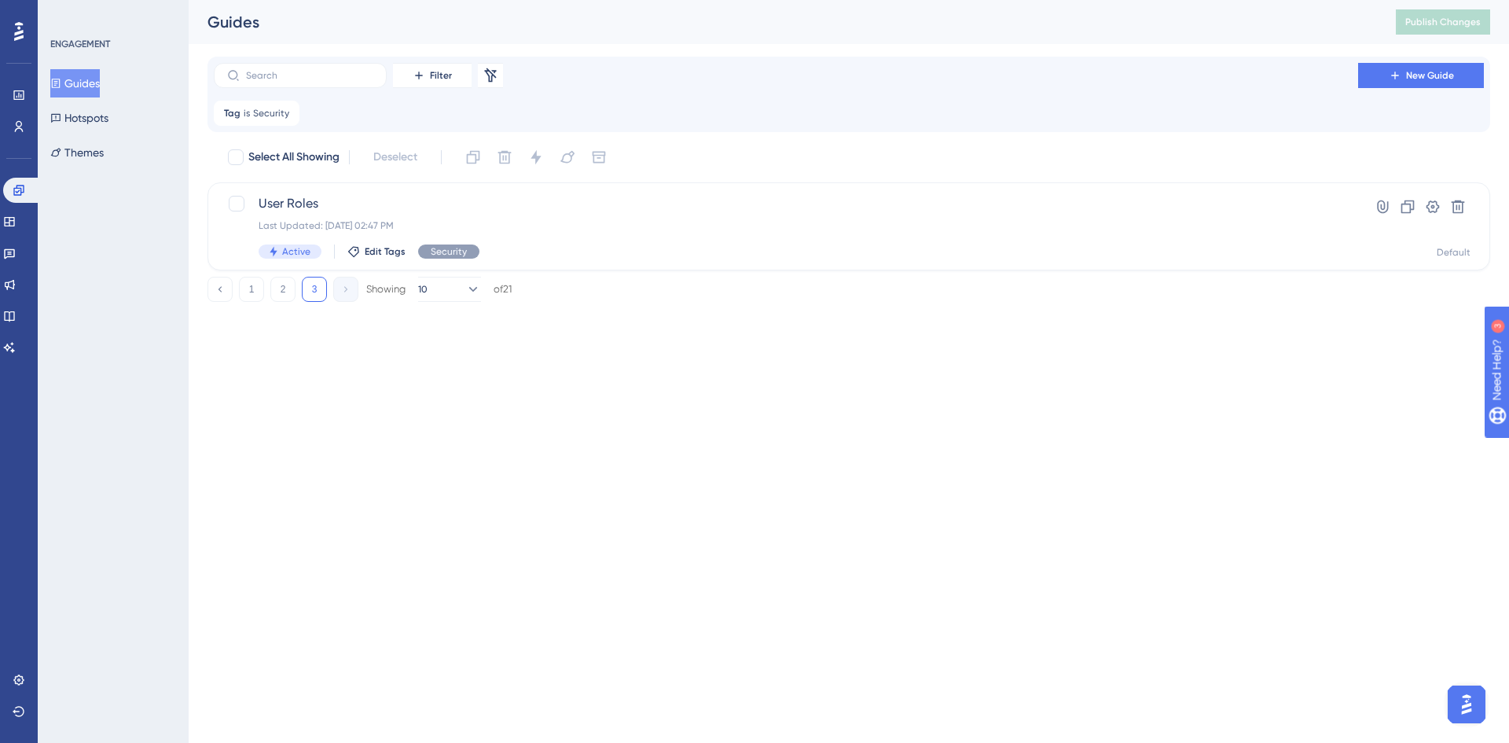
click at [99, 89] on button "Guides" at bounding box center [75, 83] width 50 height 28
click at [91, 83] on button "Guides" at bounding box center [75, 83] width 50 height 28
click at [251, 299] on button "1" at bounding box center [251, 289] width 25 height 25
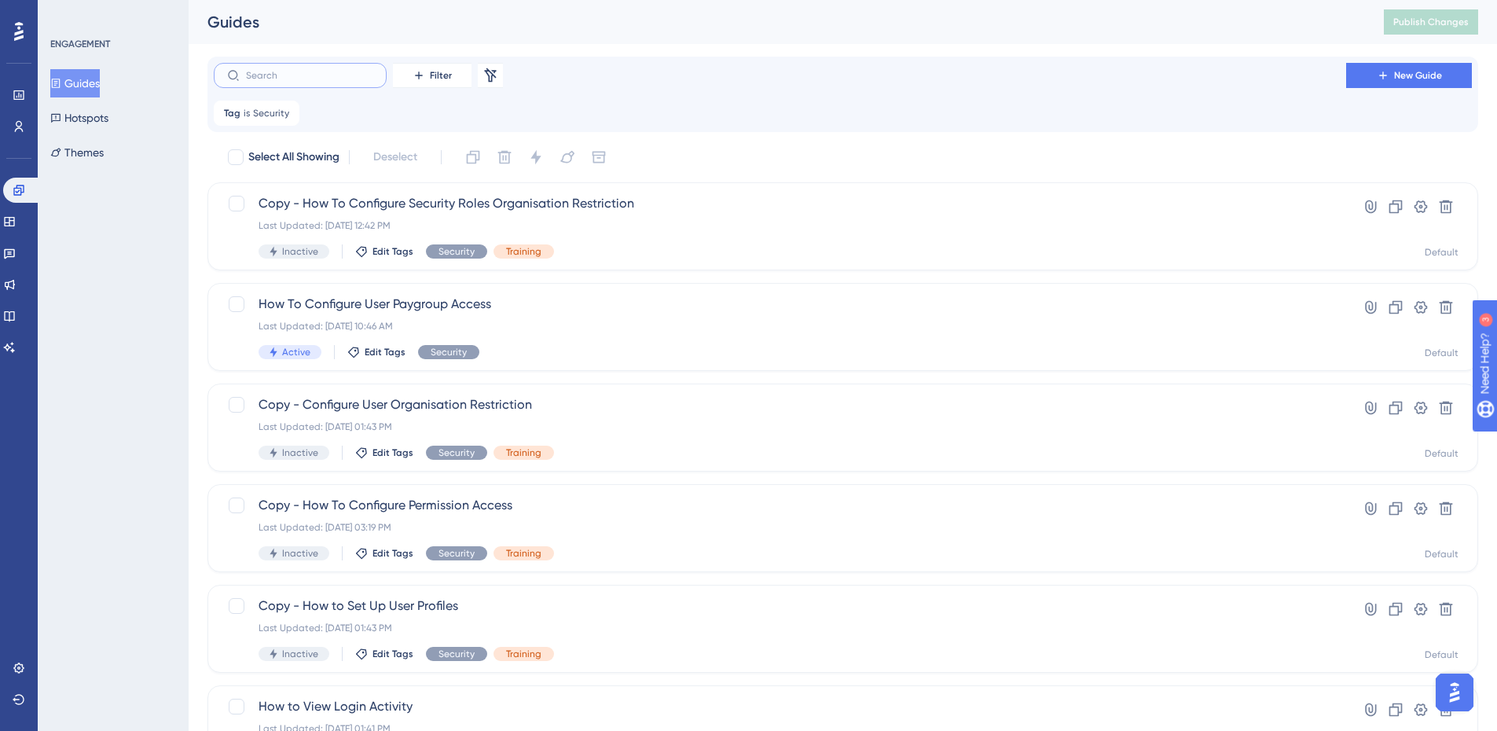
click at [319, 75] on input "text" at bounding box center [309, 75] width 127 height 11
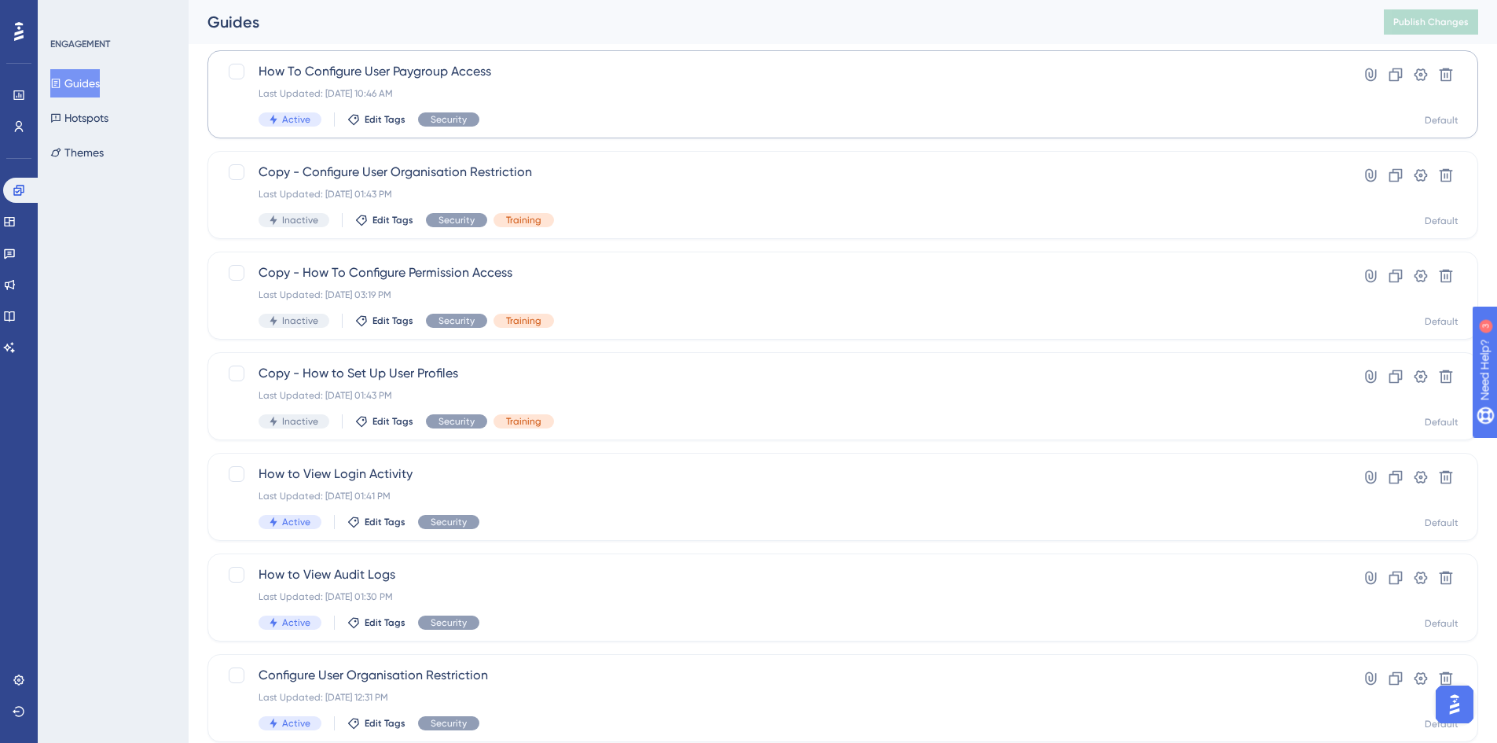
scroll to position [236, 0]
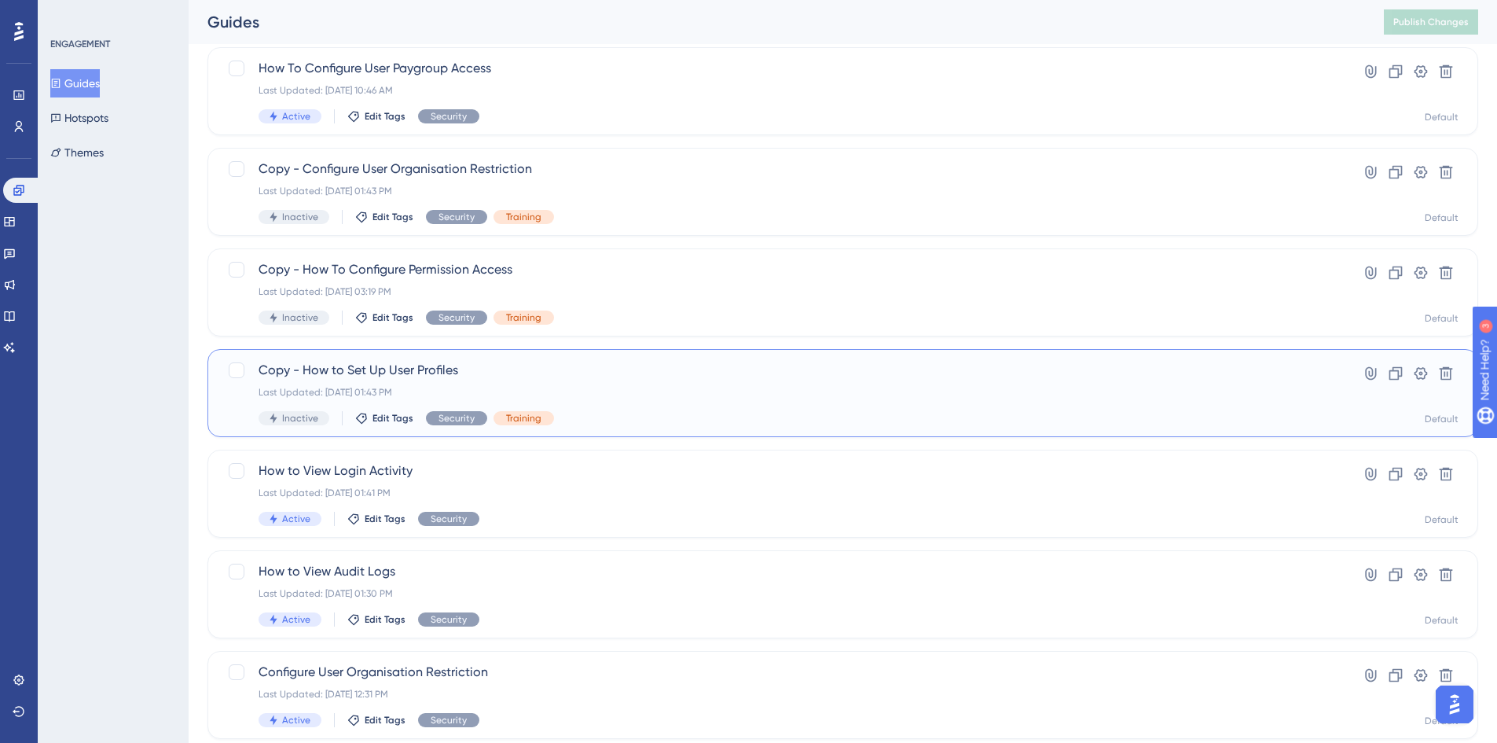
click at [381, 367] on span "Copy - How to Set Up User Profiles" at bounding box center [780, 370] width 1043 height 19
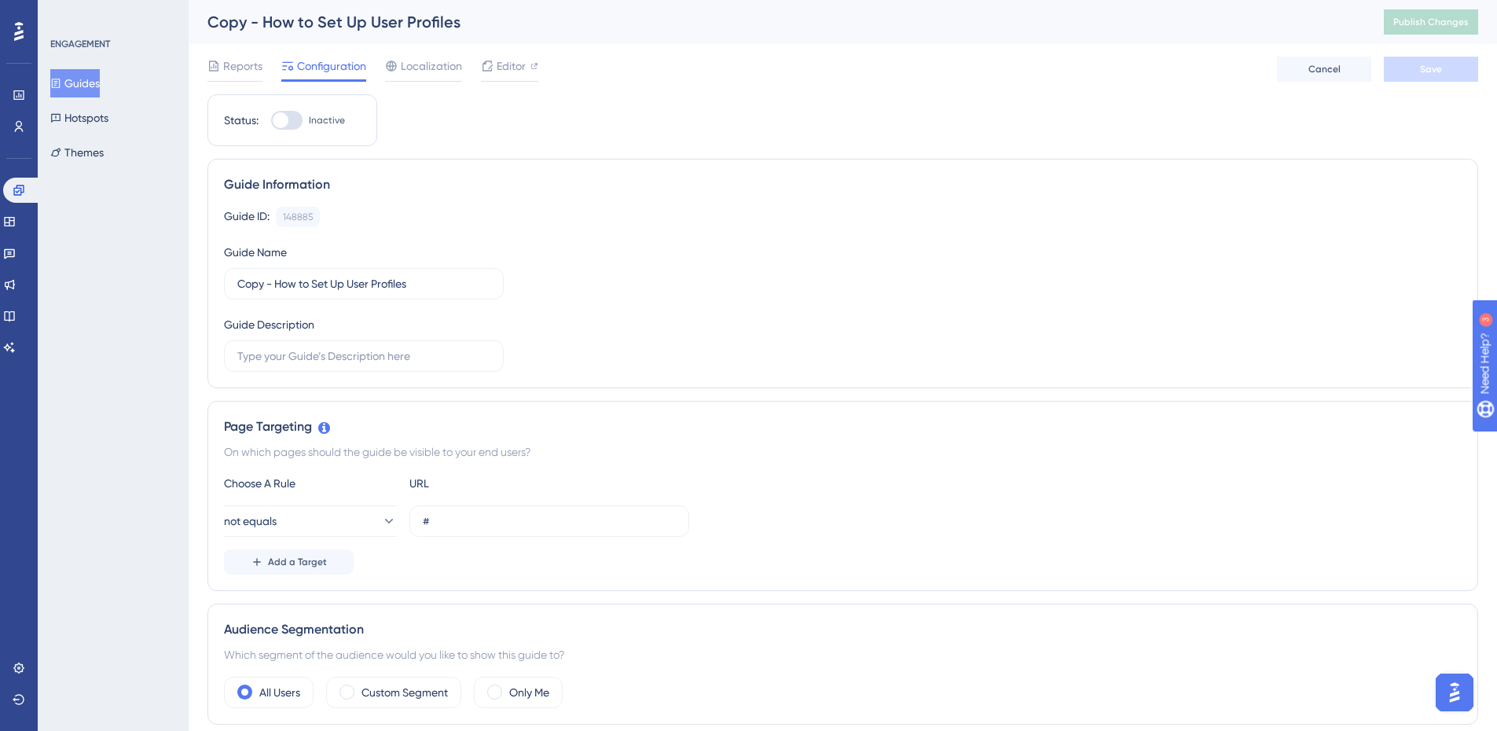
click at [88, 90] on button "Guides" at bounding box center [75, 83] width 50 height 28
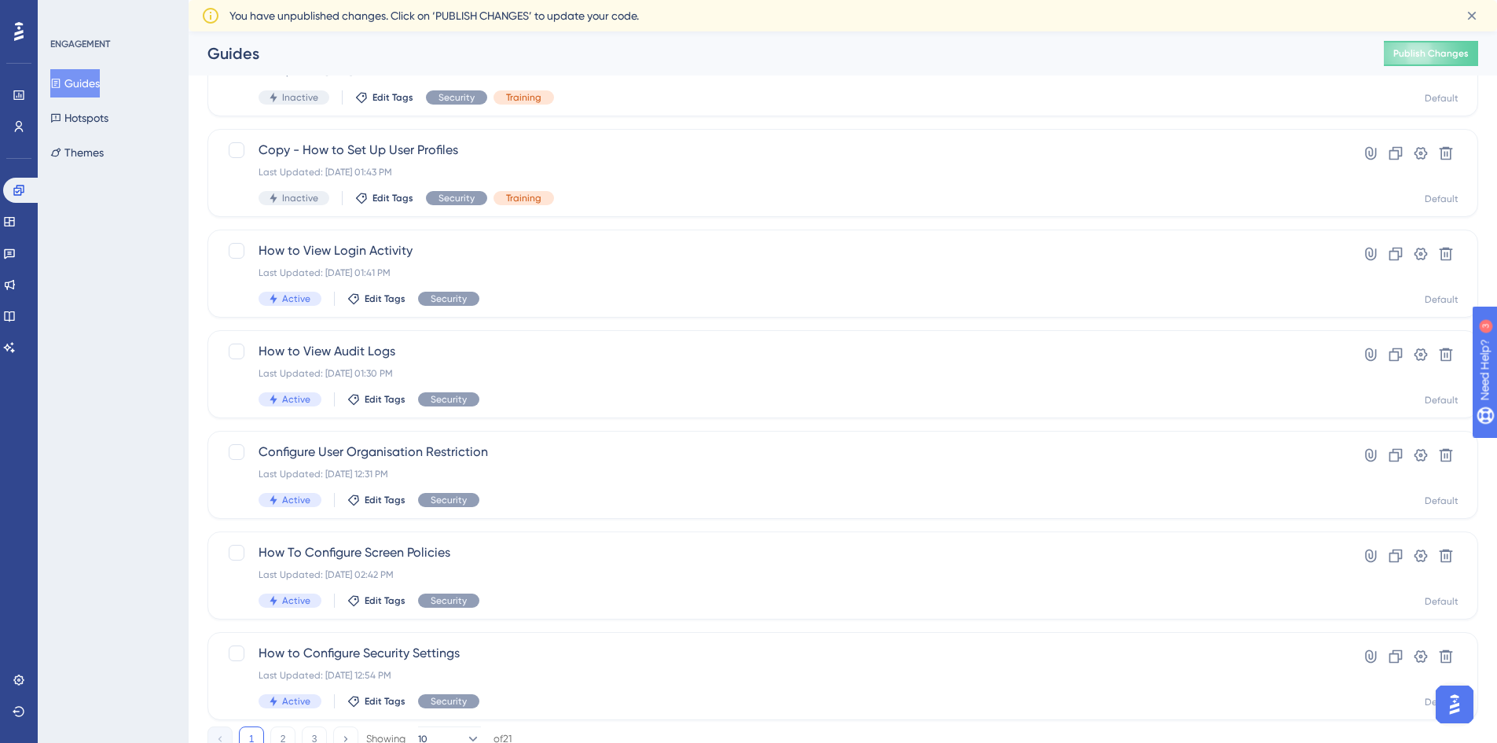
scroll to position [472, 0]
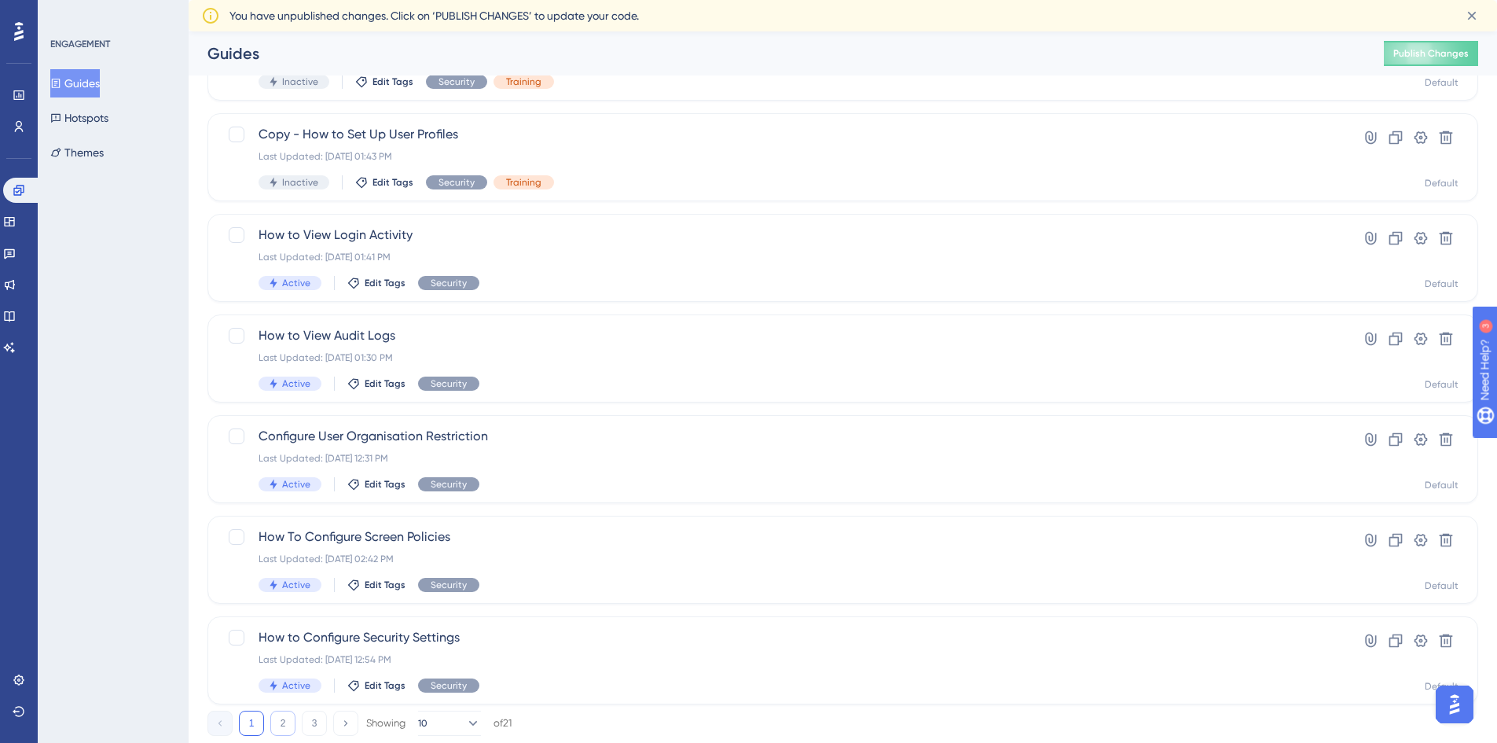
click at [277, 721] on button "2" at bounding box center [282, 722] width 25 height 25
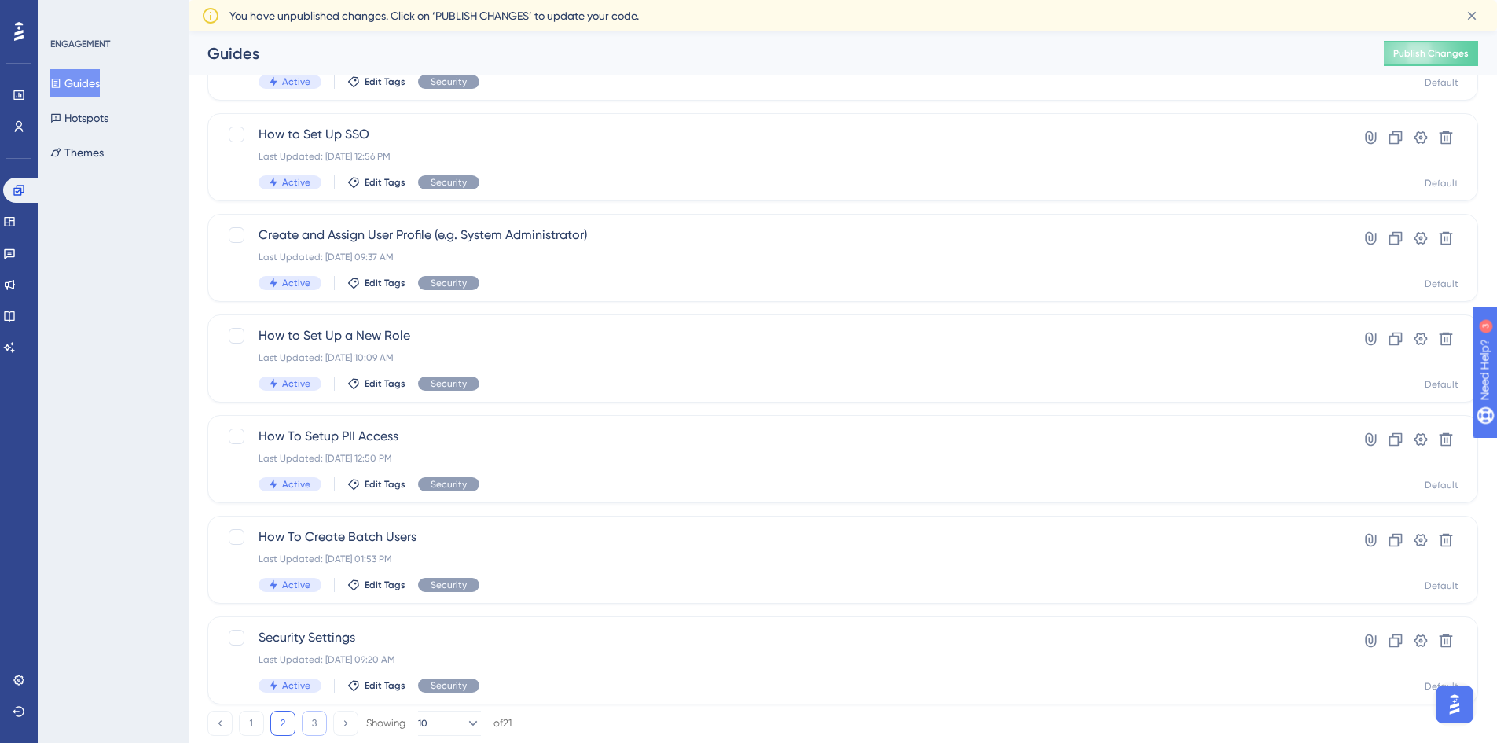
click at [314, 719] on button "3" at bounding box center [314, 722] width 25 height 25
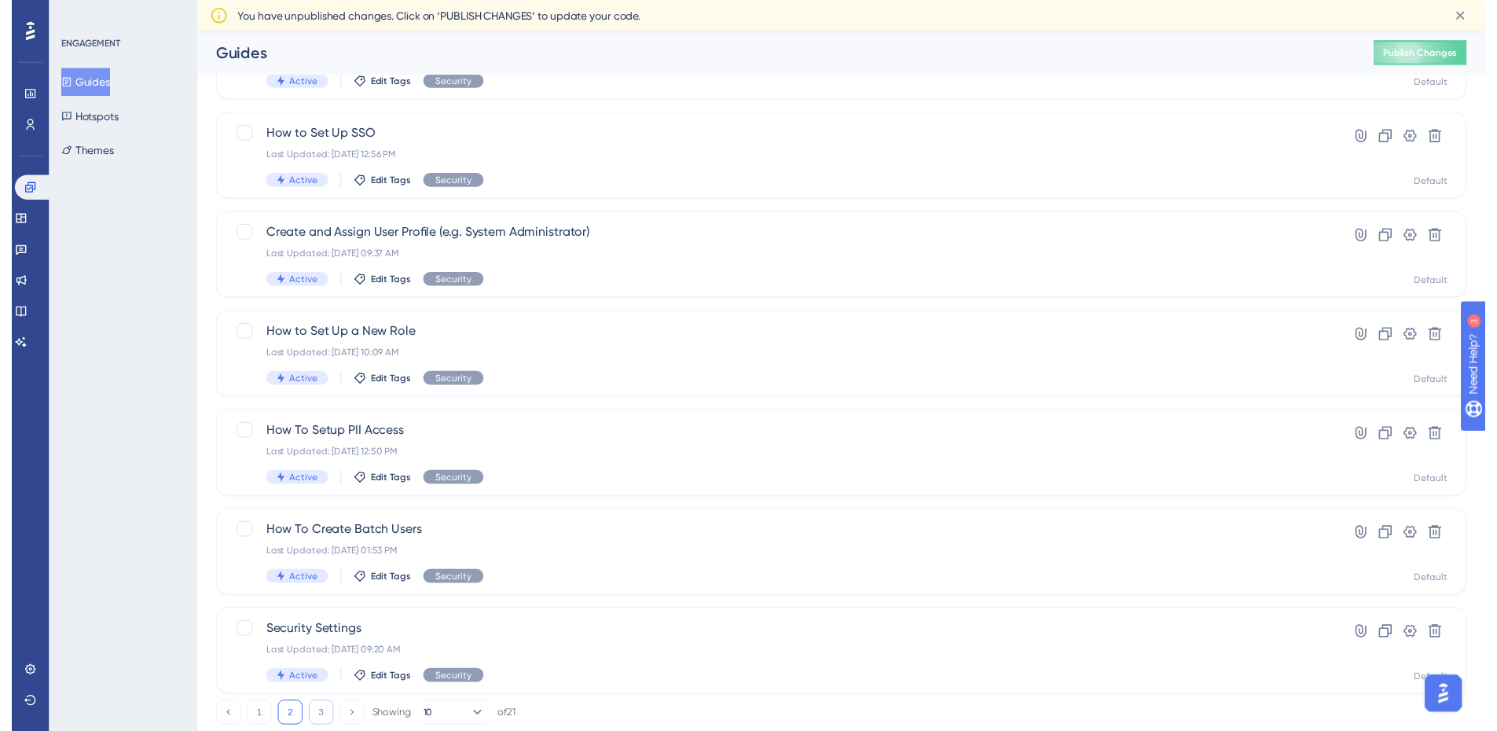
scroll to position [0, 0]
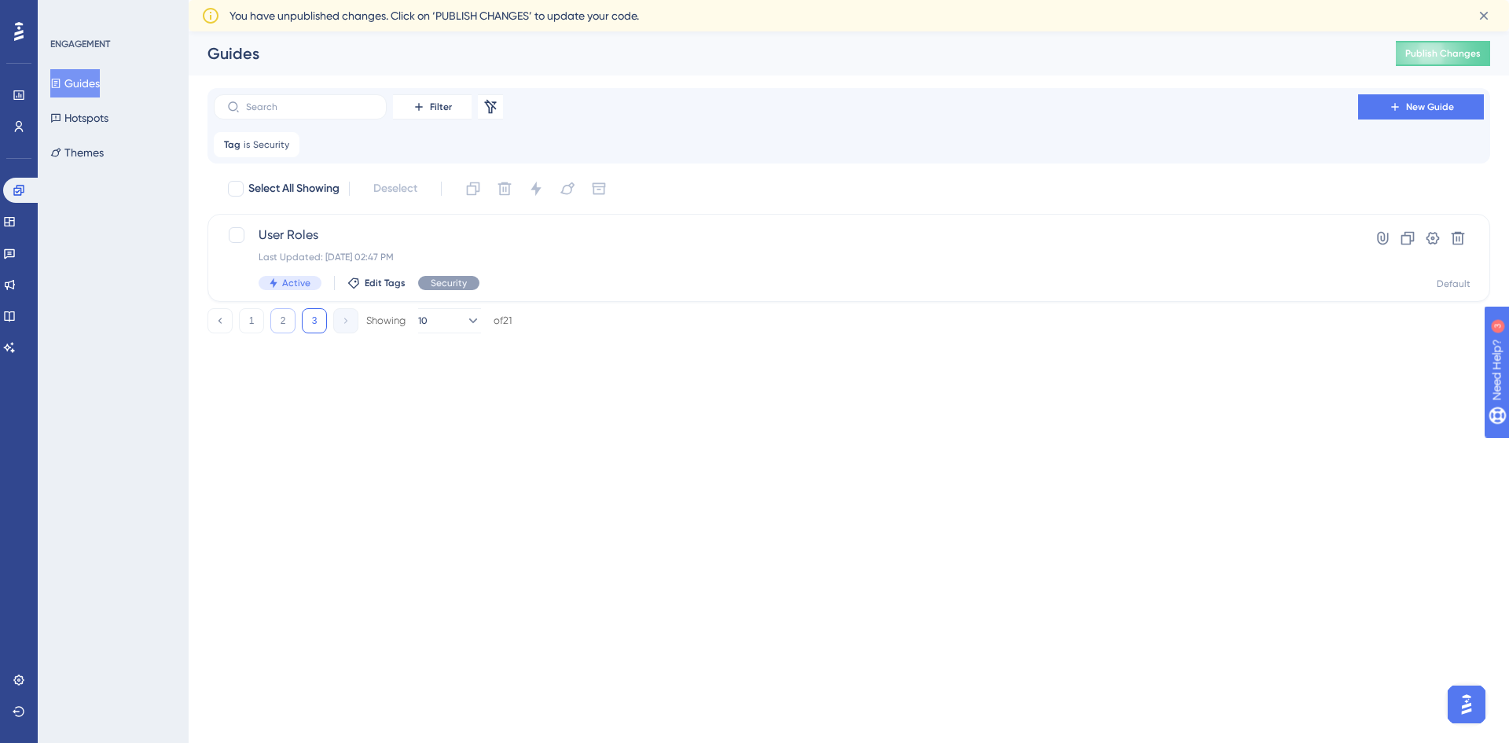
click at [275, 317] on button "2" at bounding box center [282, 320] width 25 height 25
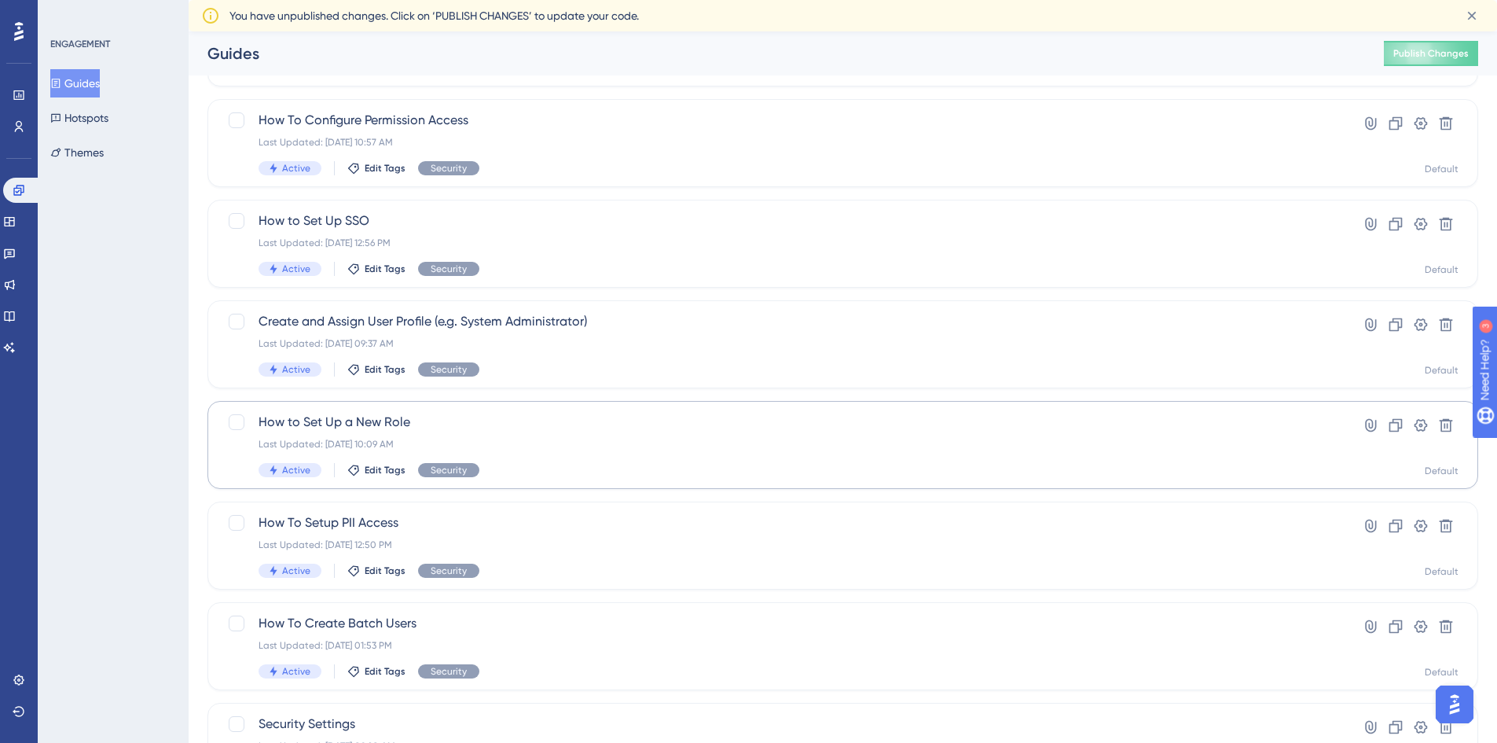
scroll to position [358, 0]
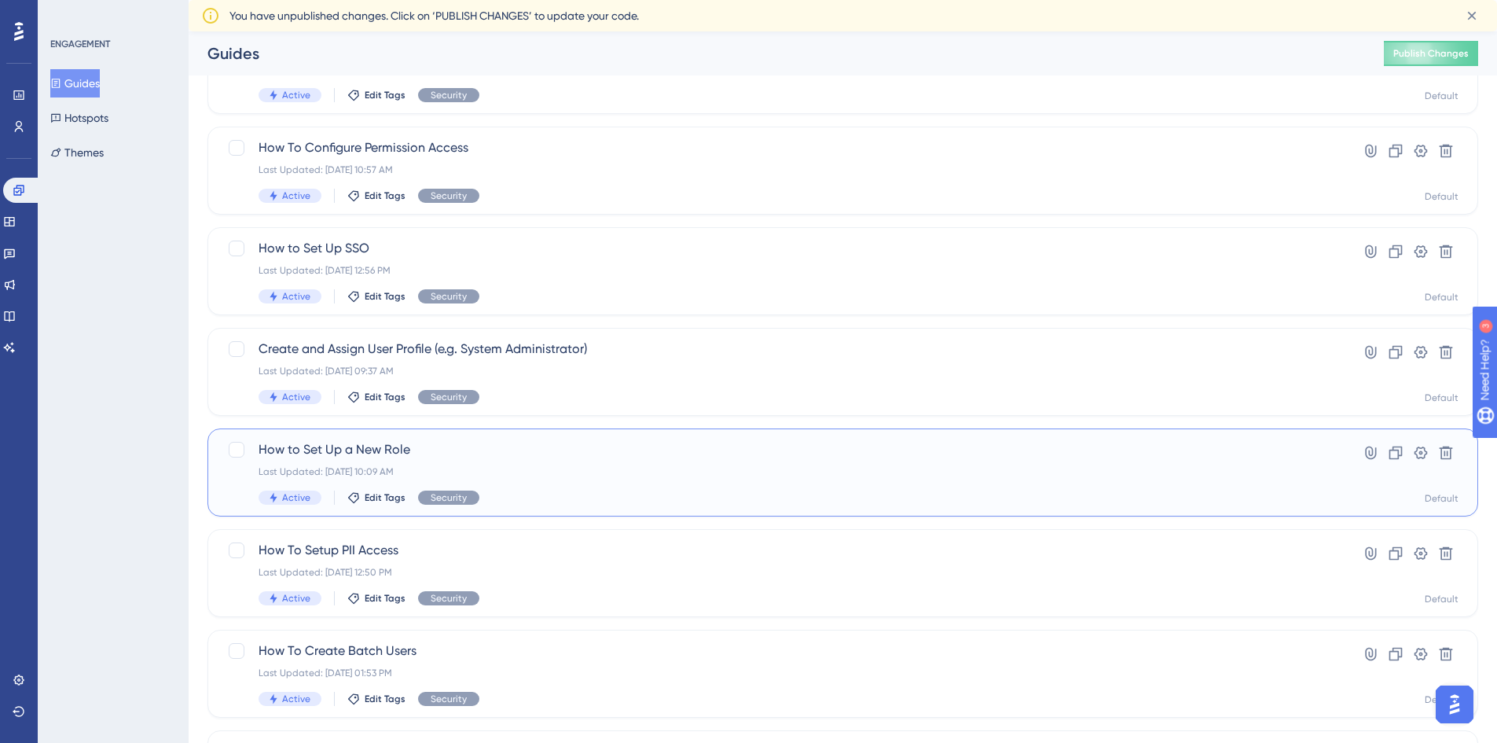
click at [397, 441] on span "How to Set Up a New Role" at bounding box center [780, 449] width 1043 height 19
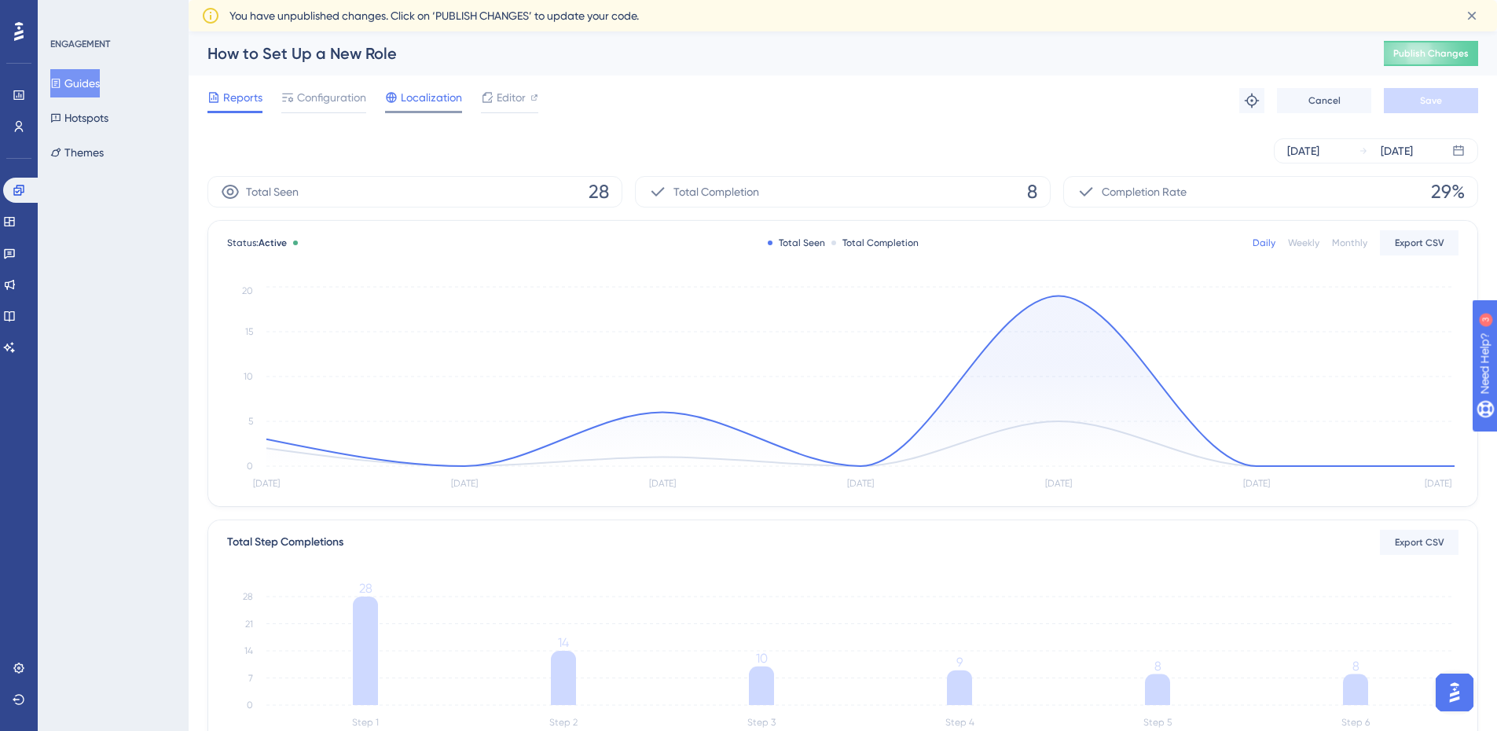
drag, startPoint x: 553, startPoint y: 90, endPoint x: 456, endPoint y: 94, distance: 97.5
click at [500, 94] on div "Reports Configuration Localization Editor Troubleshoot Cancel Save" at bounding box center [842, 100] width 1271 height 50
click at [508, 89] on span "Editor" at bounding box center [511, 97] width 29 height 19
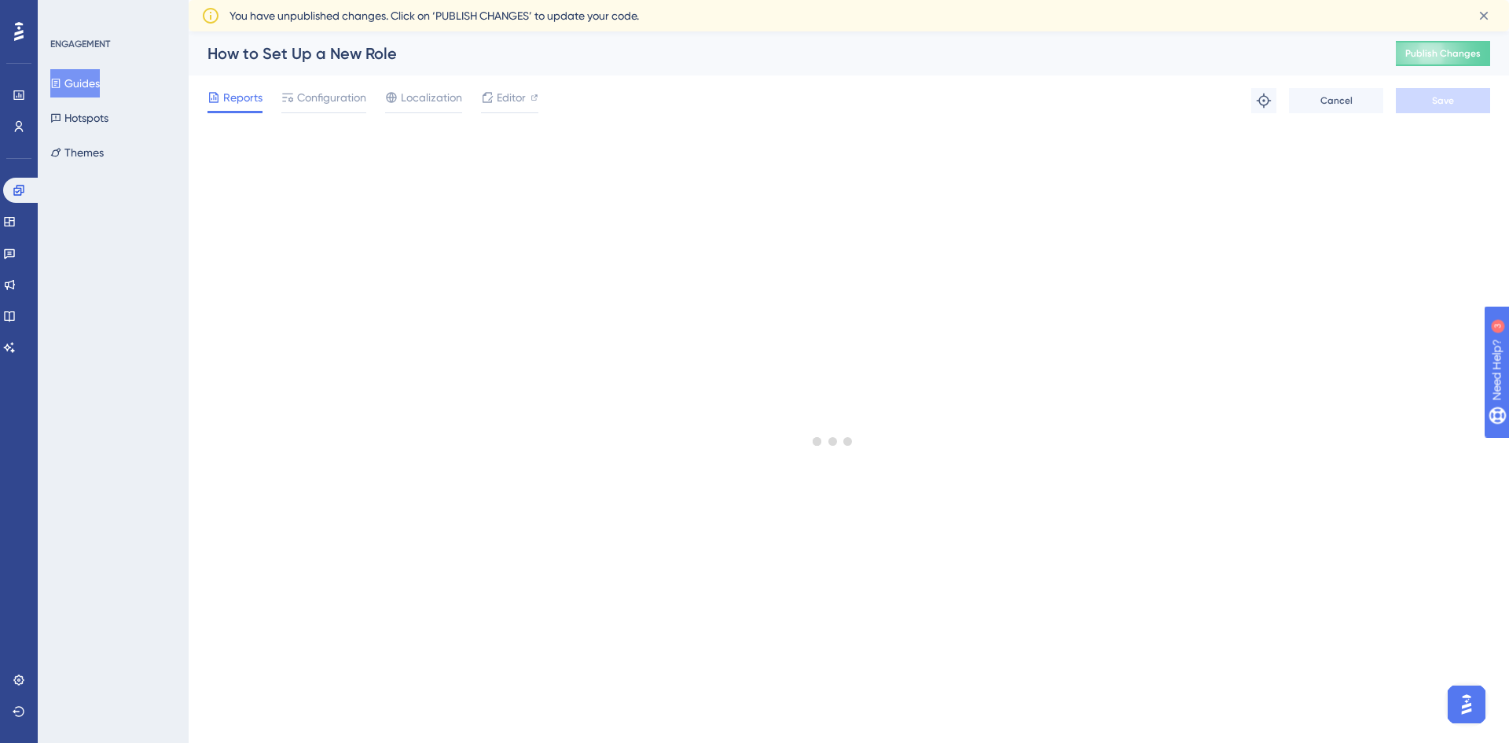
click at [86, 86] on button "Guides" at bounding box center [75, 83] width 50 height 28
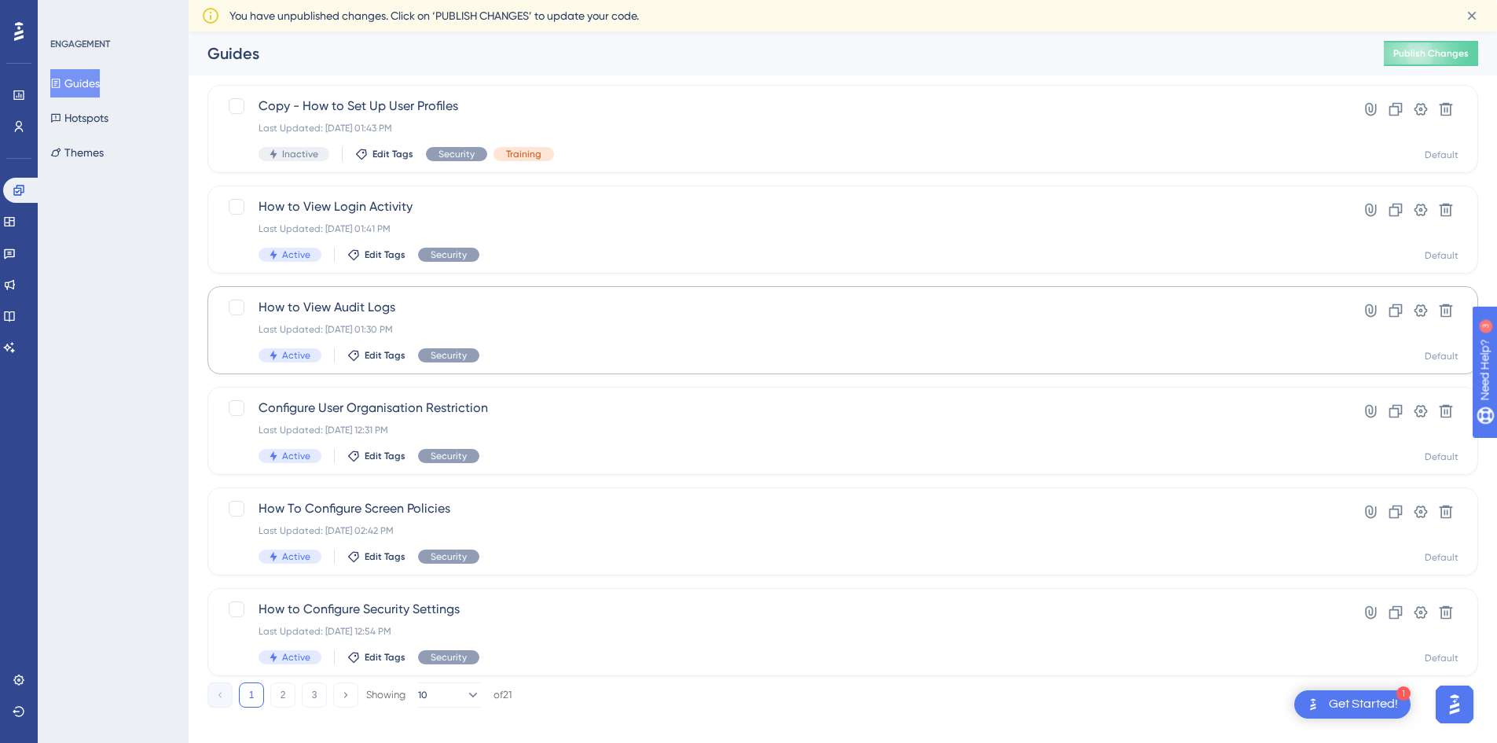
scroll to position [515, 0]
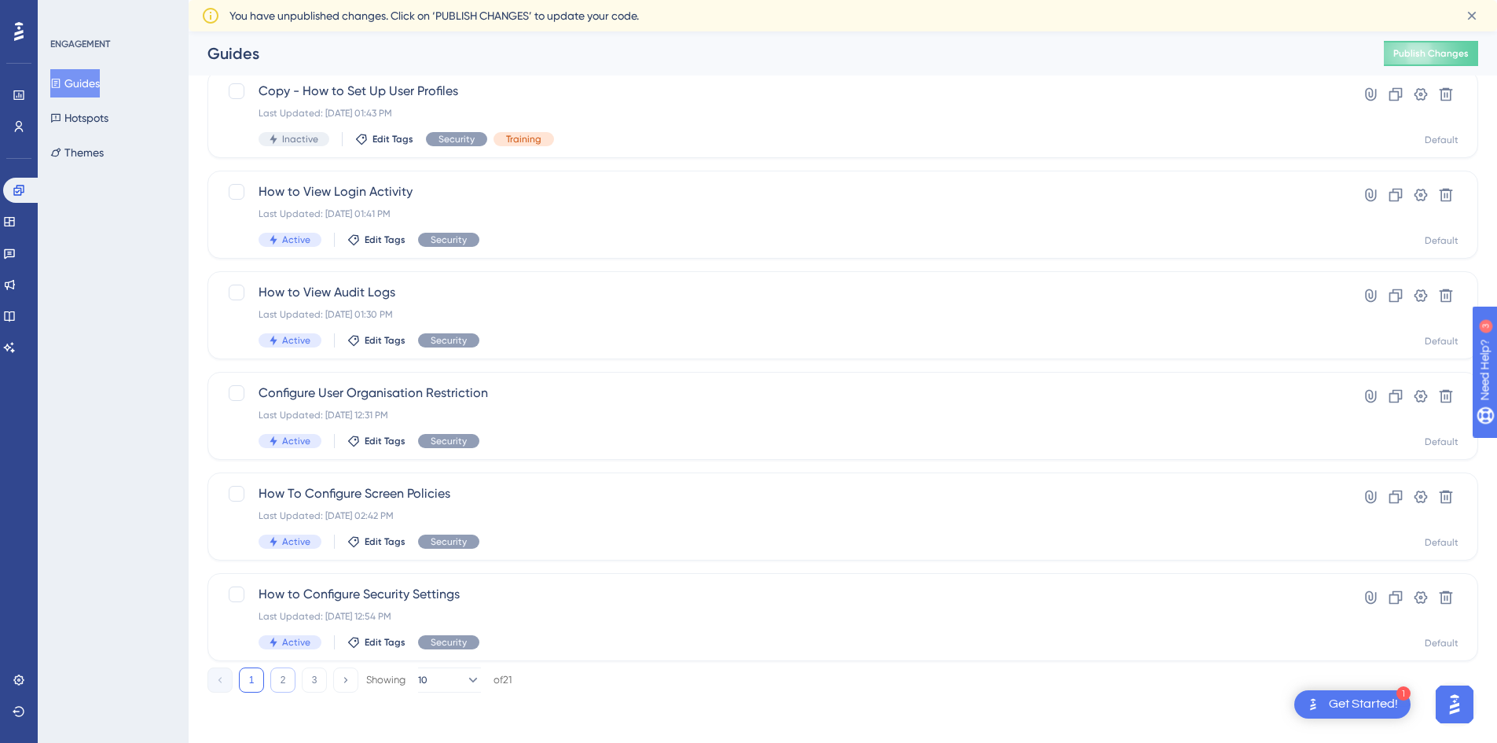
click at [274, 678] on button "2" at bounding box center [282, 679] width 25 height 25
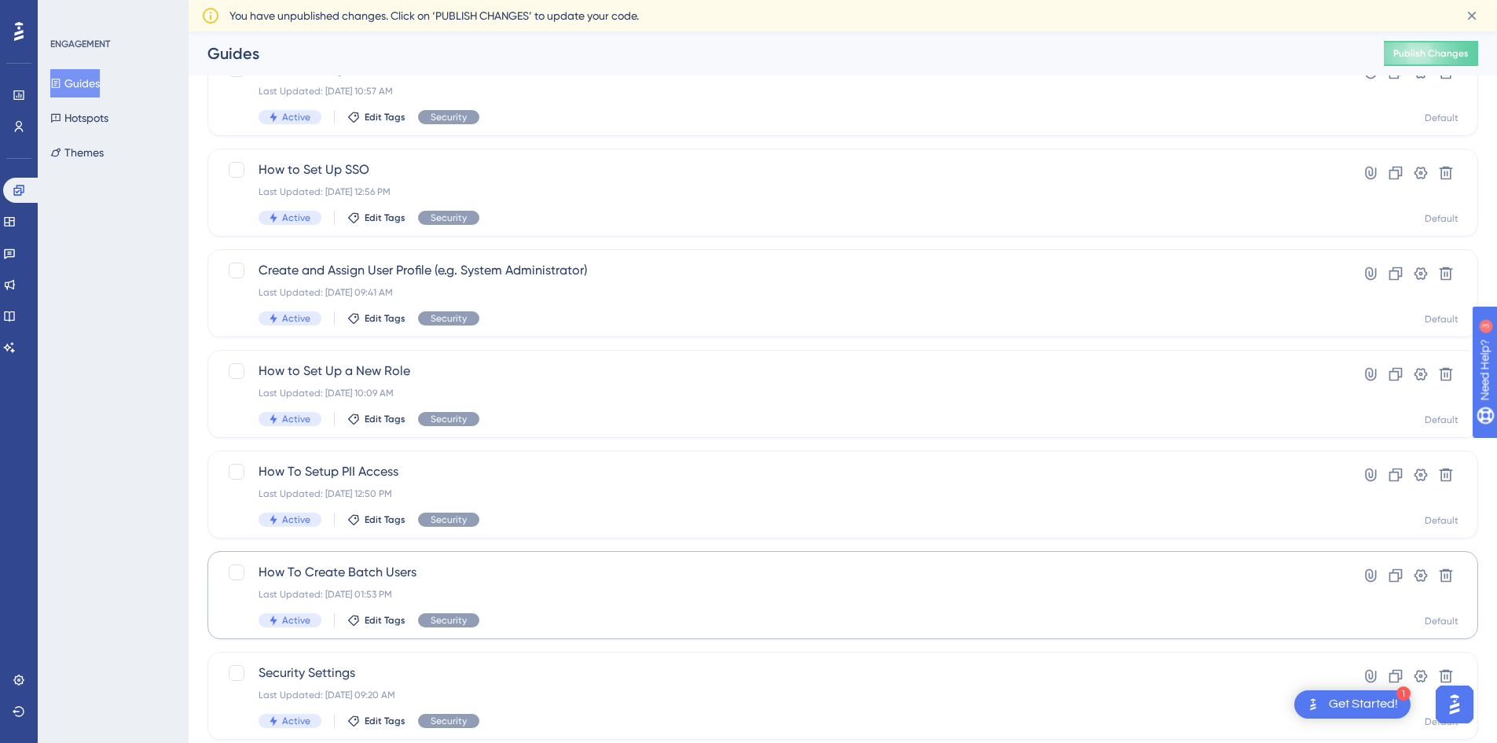
scroll to position [358, 0]
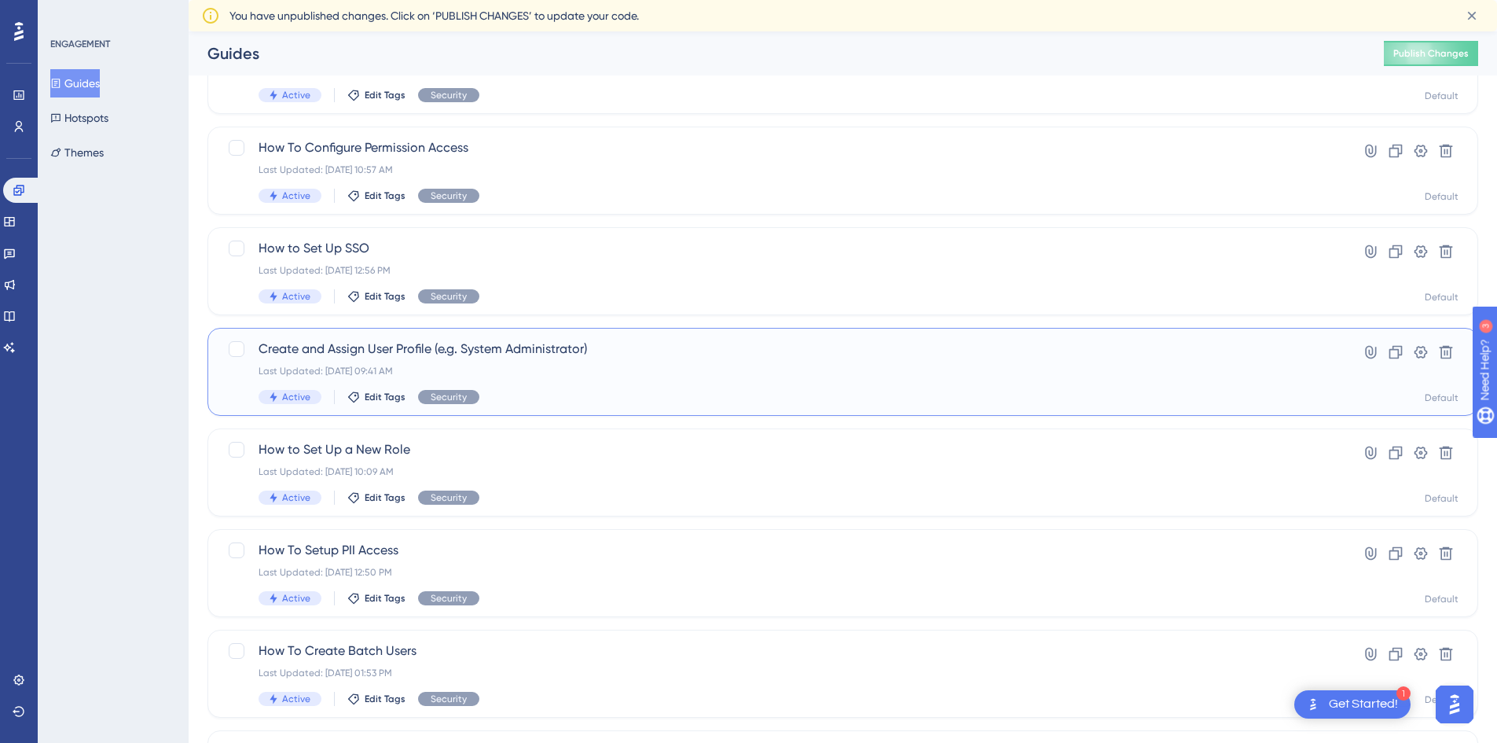
click at [382, 348] on span "Create and Assign User Profile (e.g. System Administrator)" at bounding box center [780, 349] width 1043 height 19
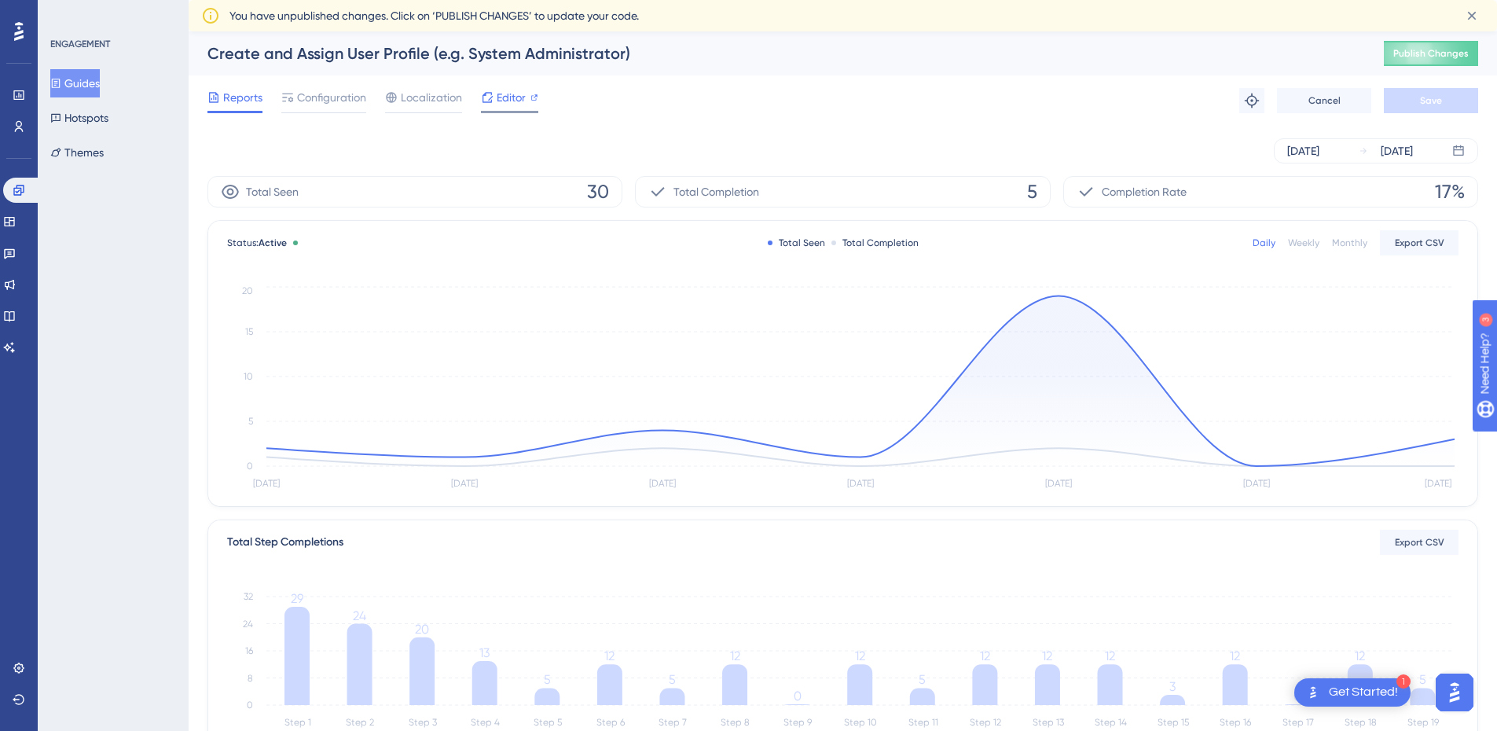
click at [512, 104] on span "Editor" at bounding box center [511, 97] width 29 height 19
